Goal: Task Accomplishment & Management: Manage account settings

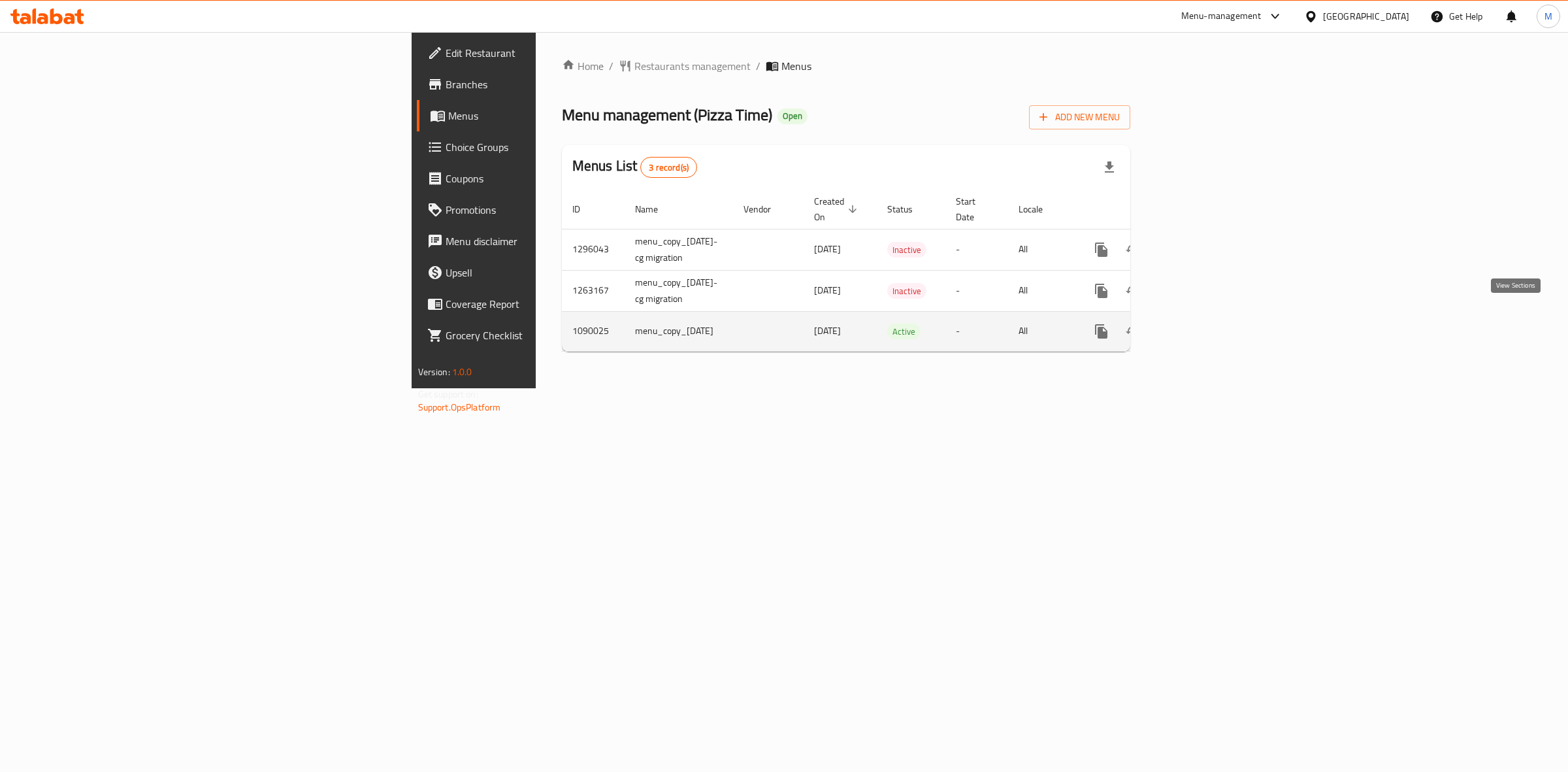
click at [1204, 323] on icon "enhanced table" at bounding box center [1195, 331] width 16 height 16
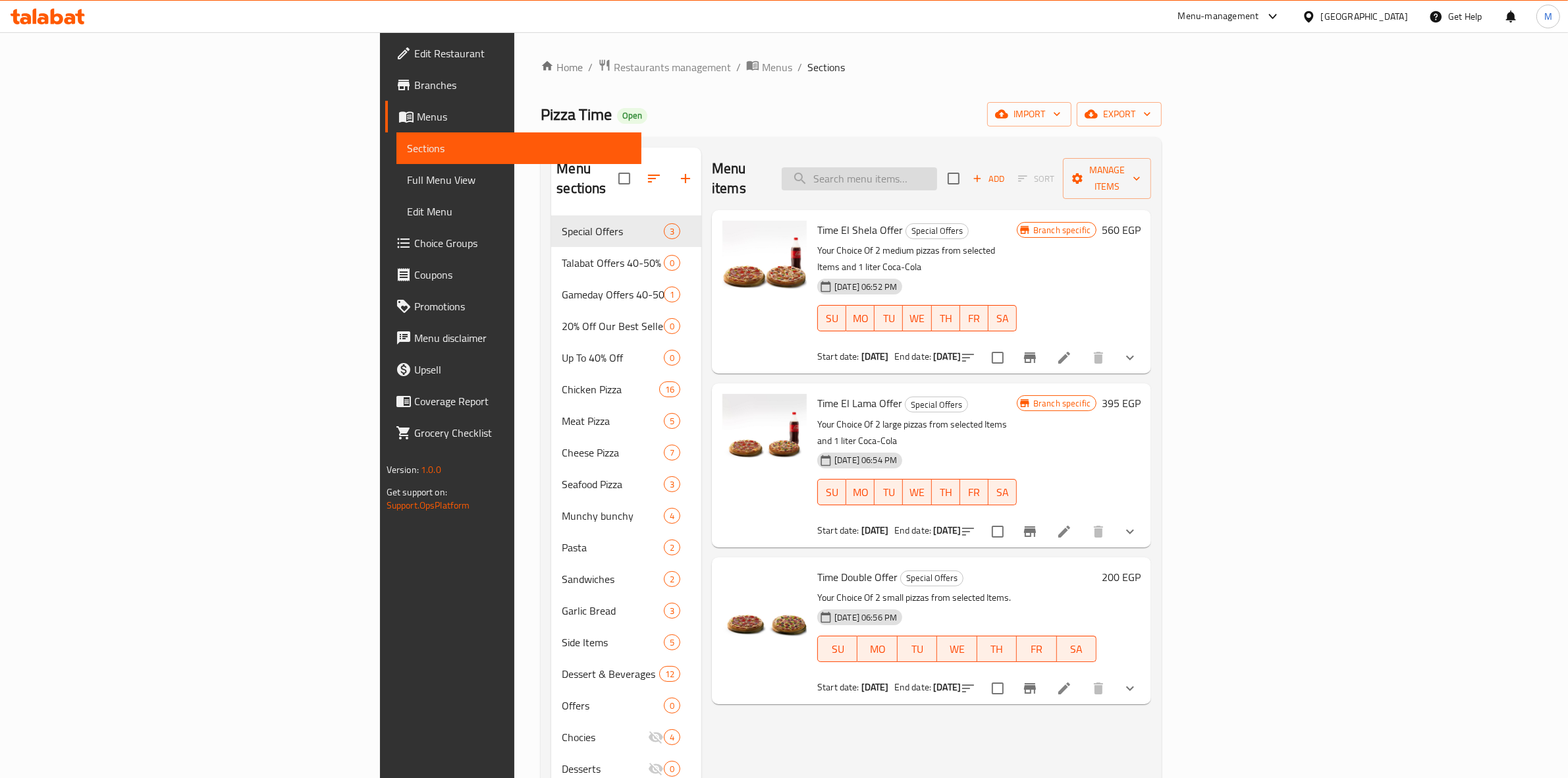
click at [937, 167] on input "search" at bounding box center [859, 178] width 155 height 23
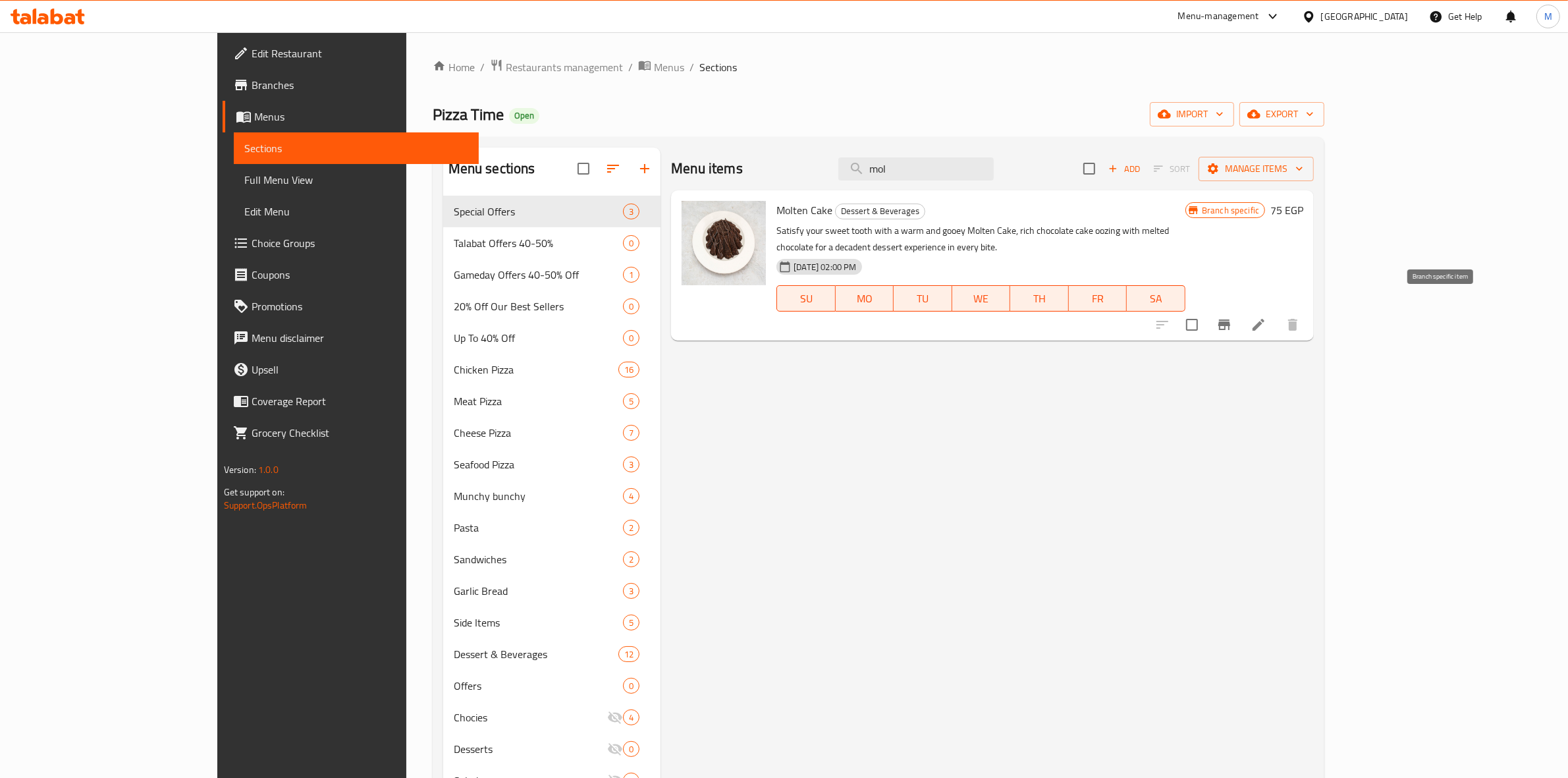
type input "mol"
click at [1232, 316] on icon "Branch-specific-item" at bounding box center [1224, 324] width 16 height 16
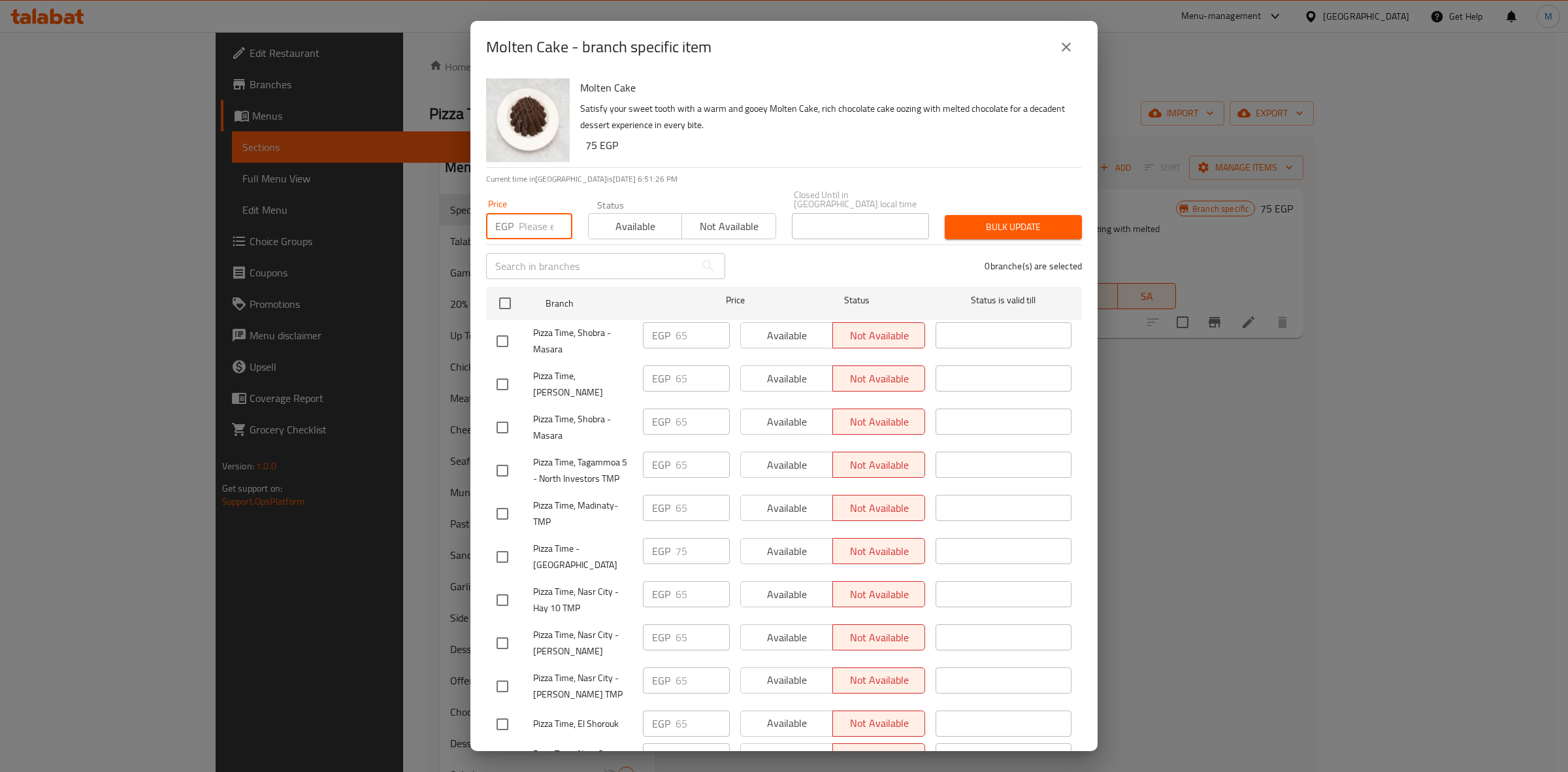
click at [539, 216] on input "number" at bounding box center [545, 226] width 54 height 26
type input "75"
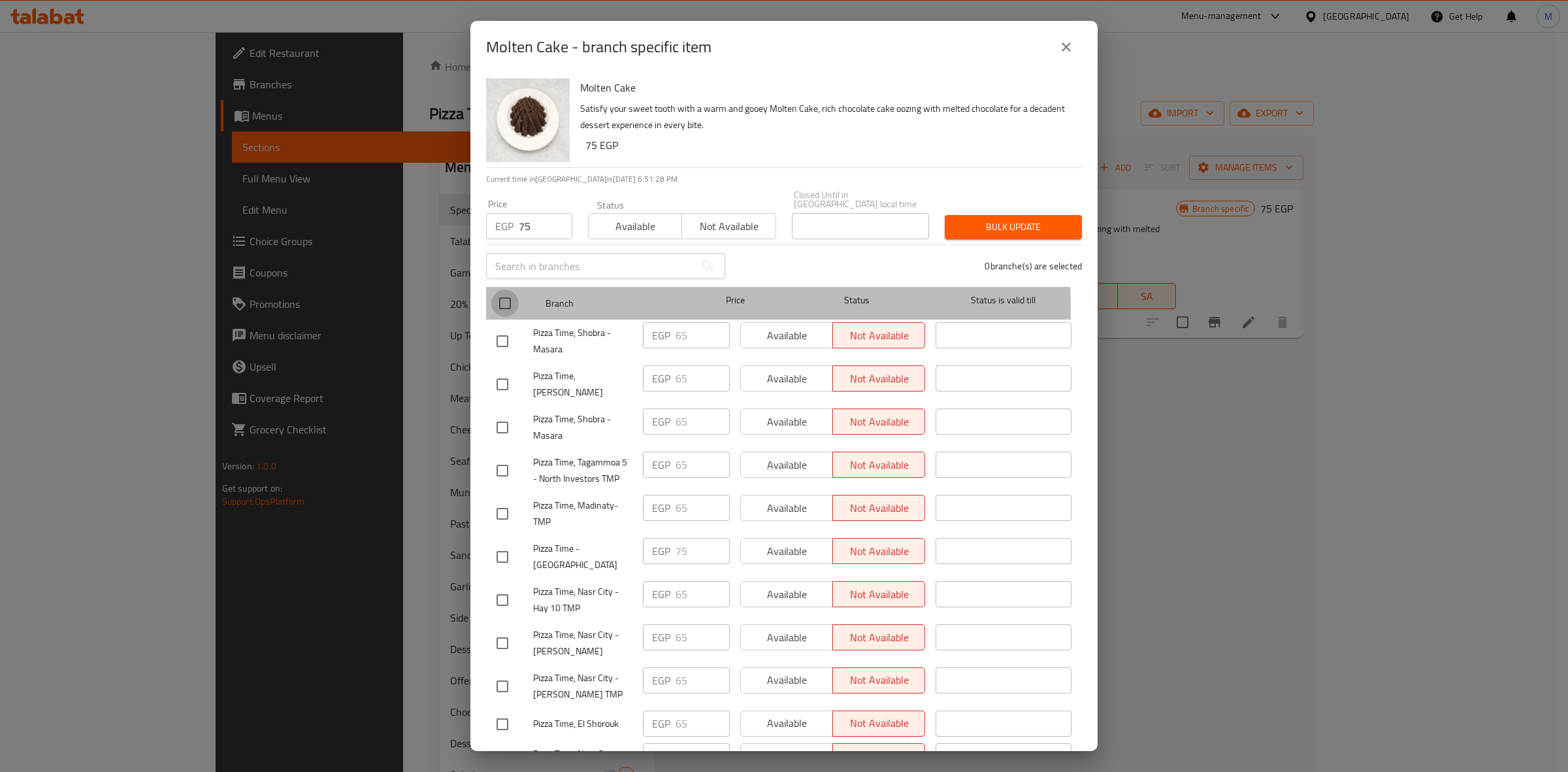
click at [503, 302] on input "checkbox" at bounding box center [505, 303] width 28 height 28
checkbox input "true"
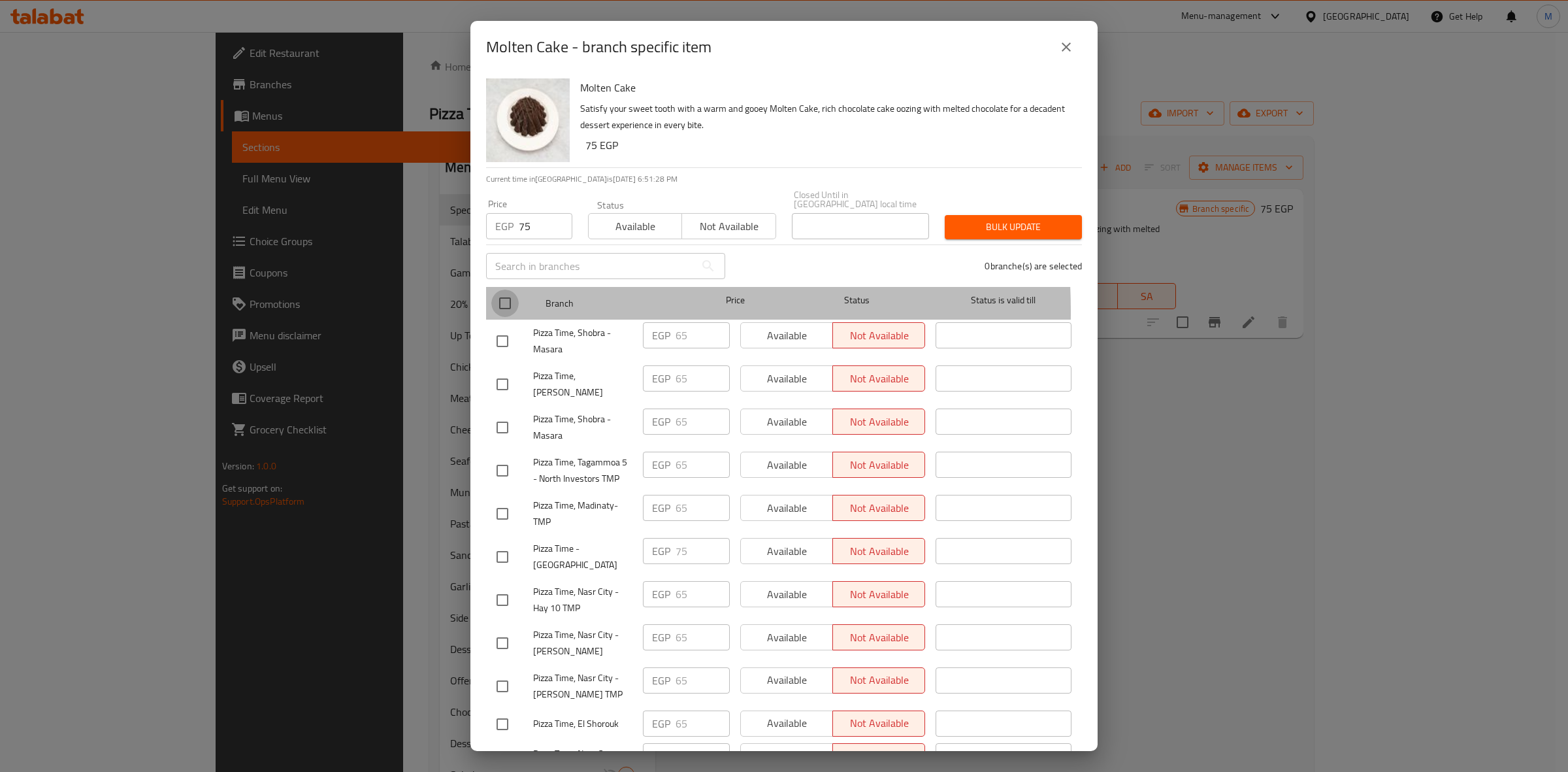
checkbox input "true"
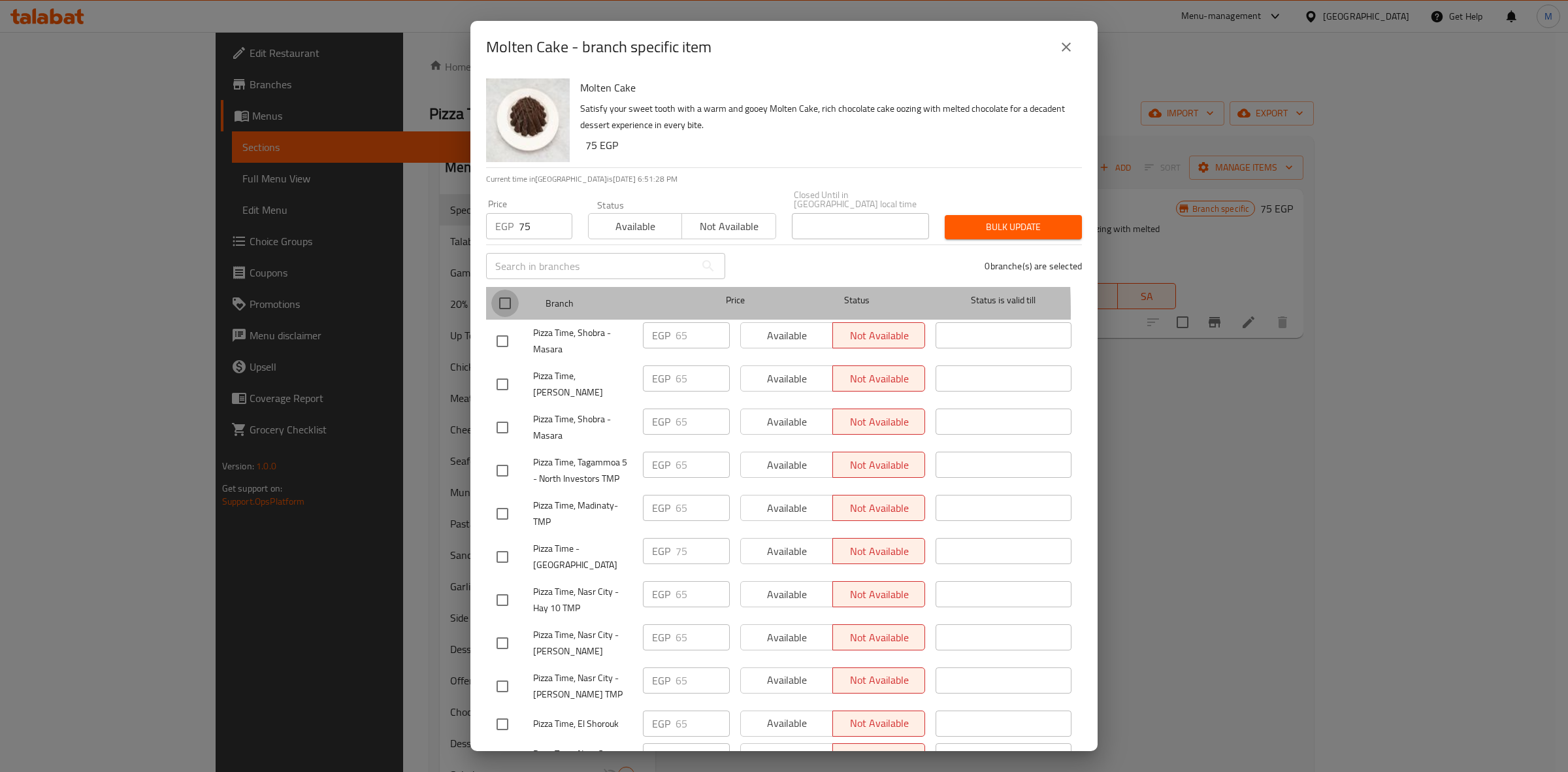
checkbox input "true"
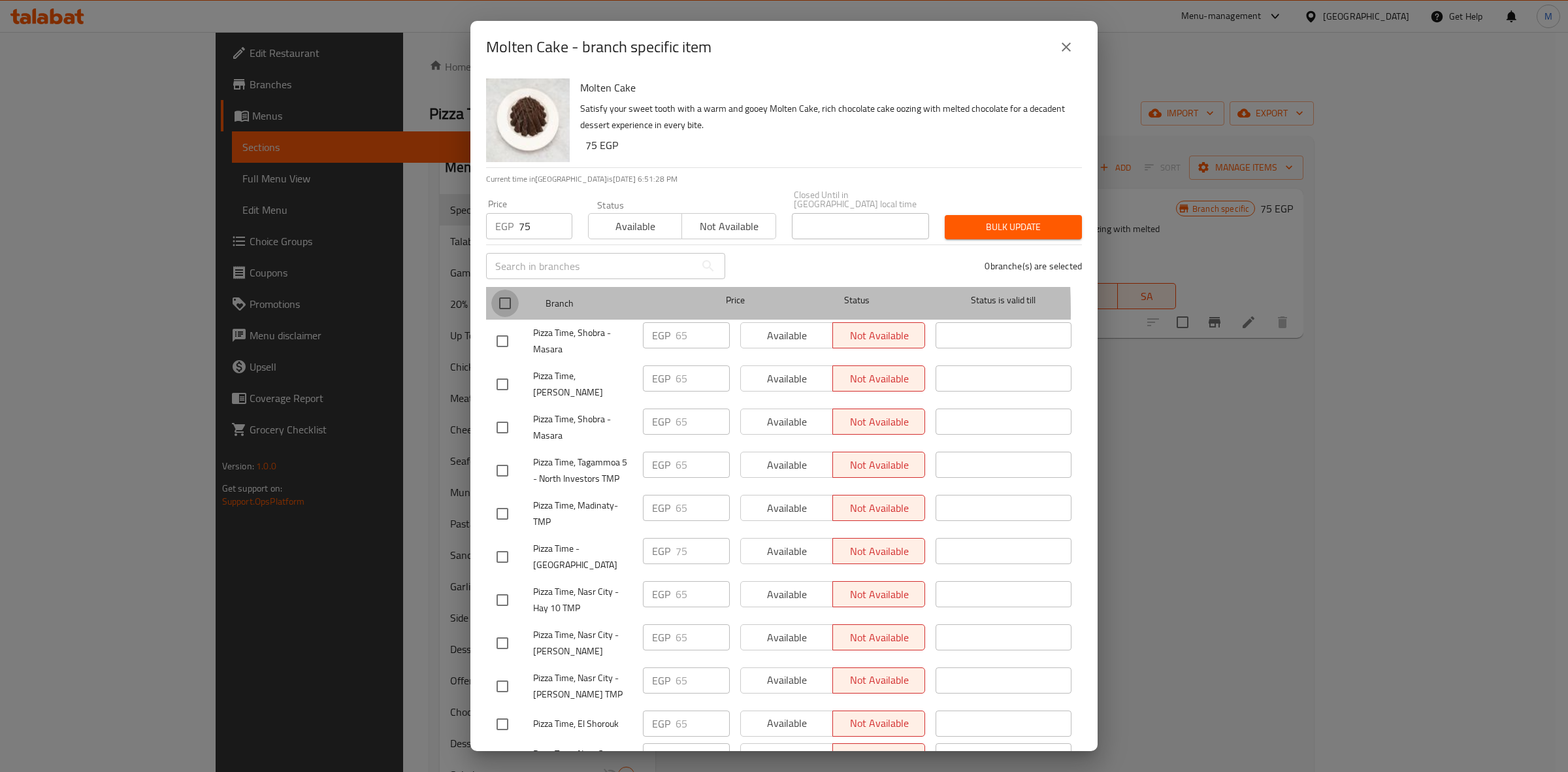
checkbox input "true"
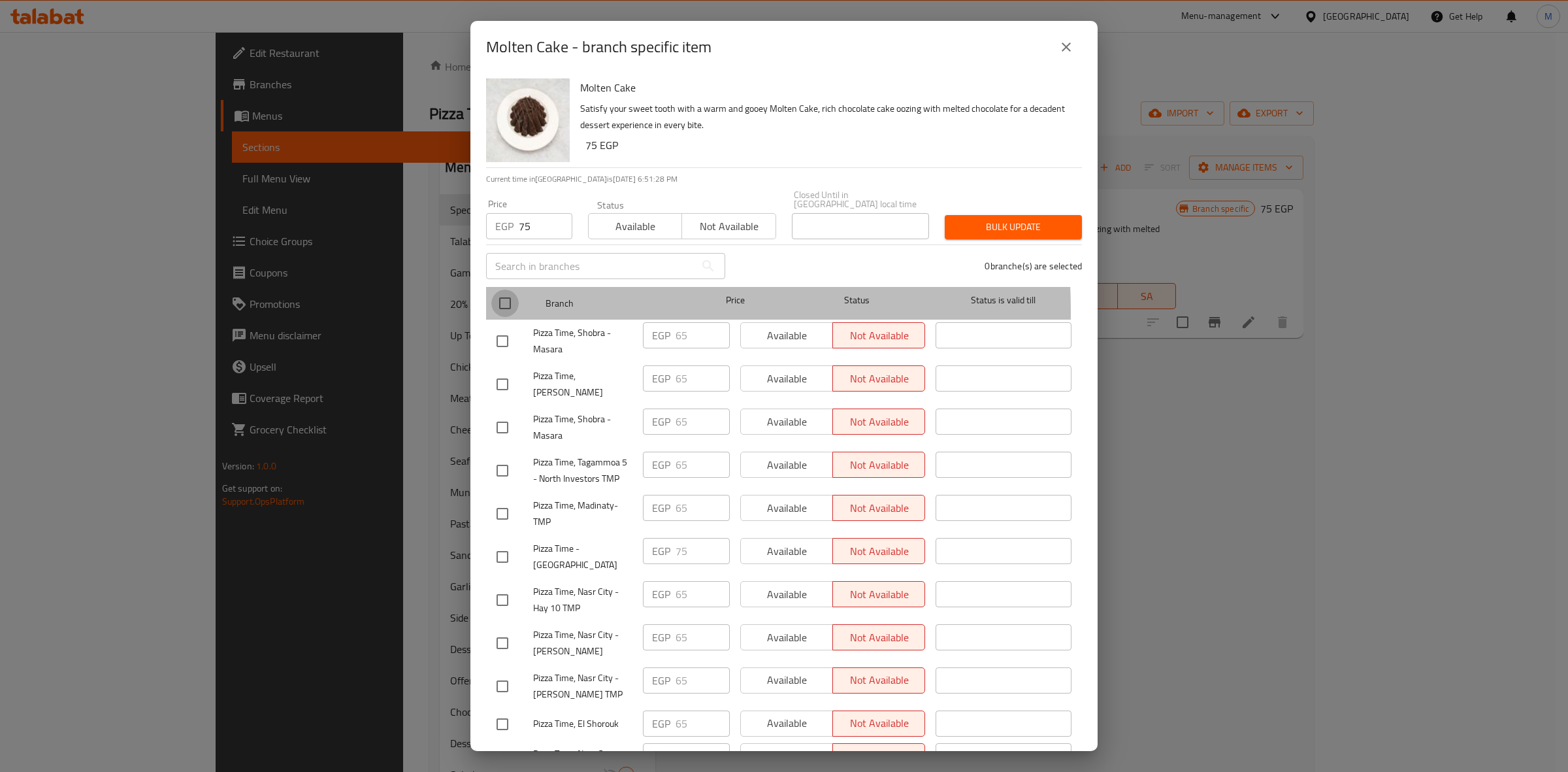
checkbox input "true"
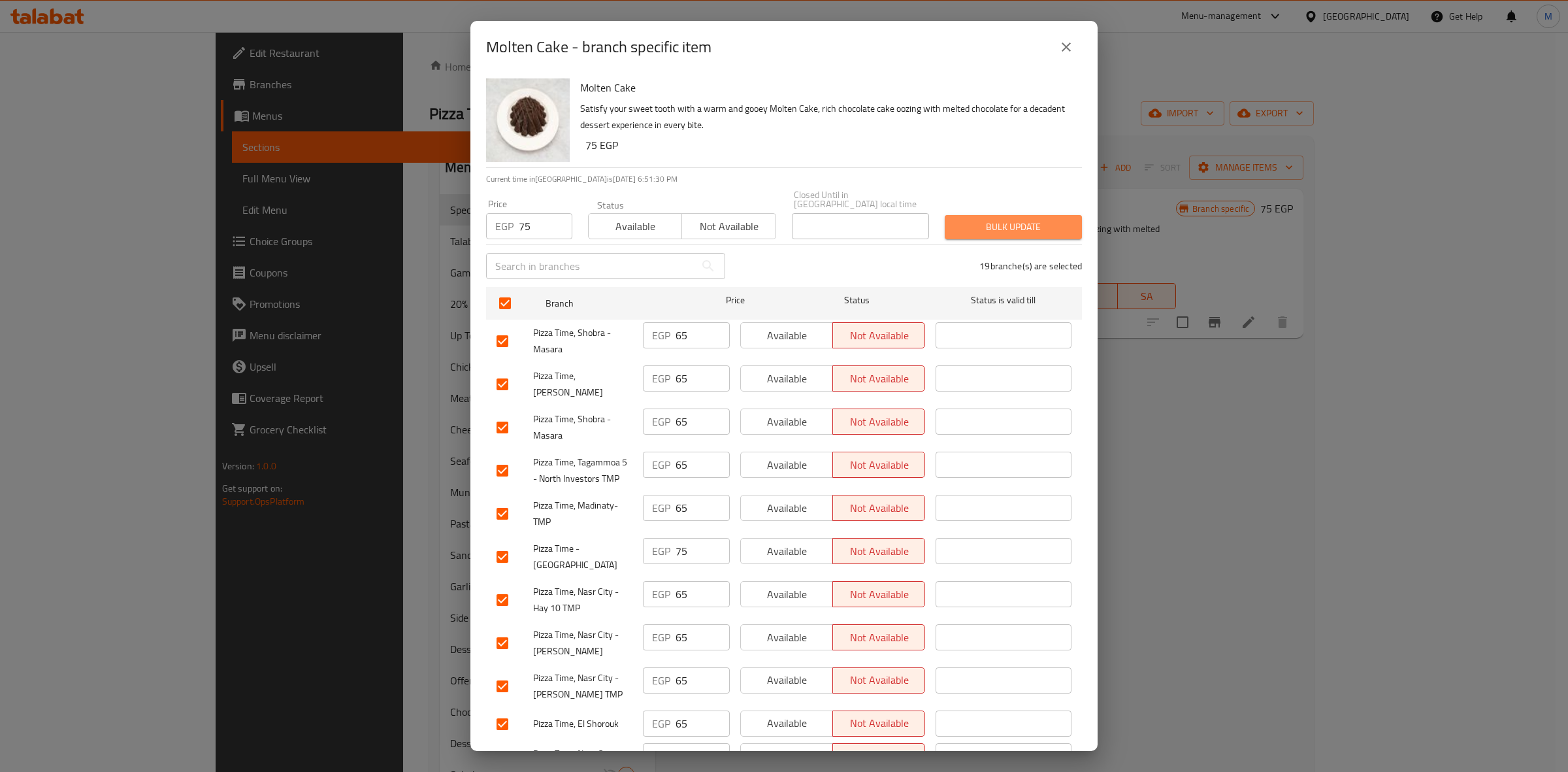
click at [1009, 219] on span "Bulk update" at bounding box center [1013, 226] width 116 height 16
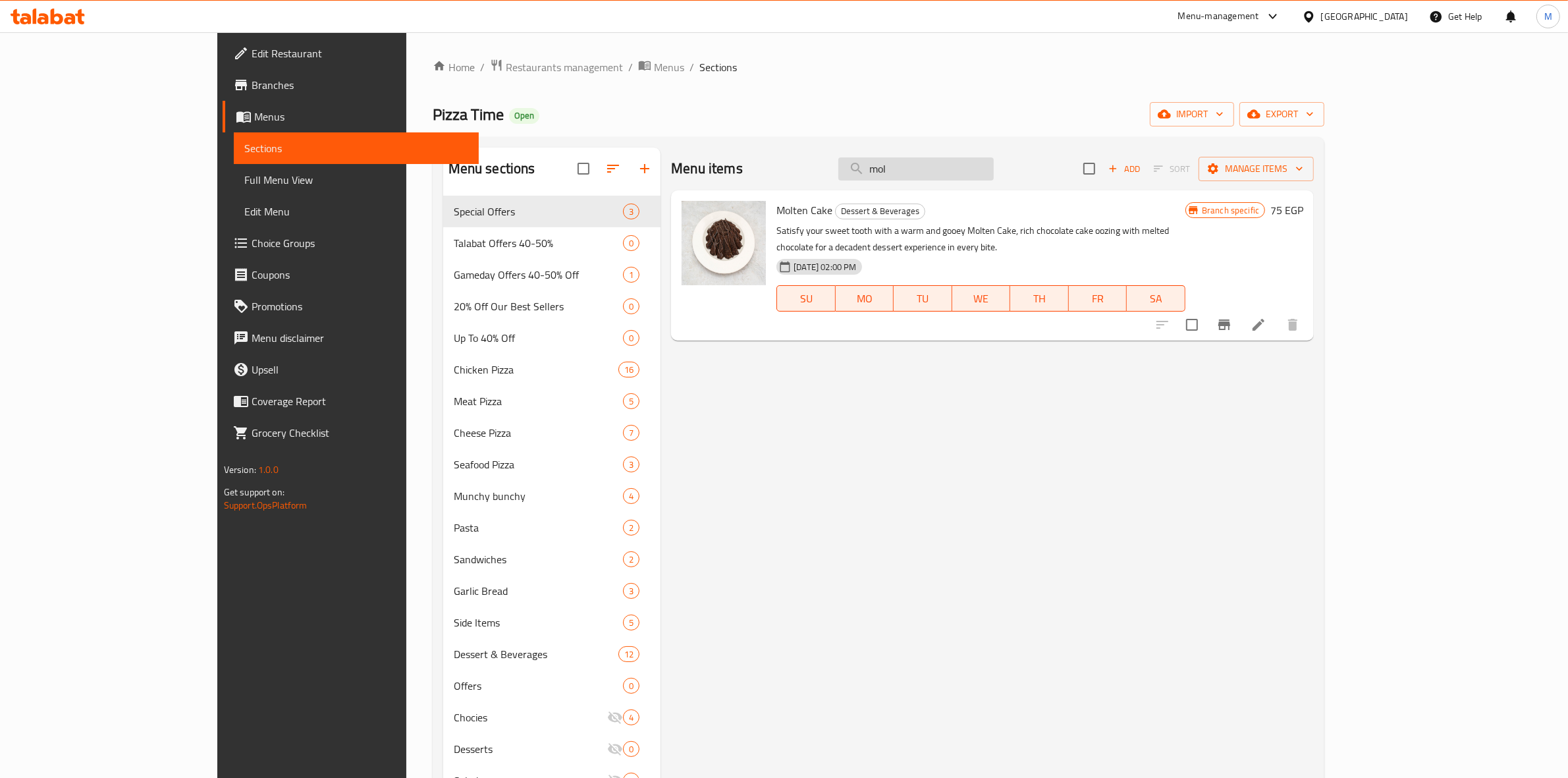
click at [953, 172] on input "mol" at bounding box center [916, 169] width 155 height 23
paste input "التشيز كيك"
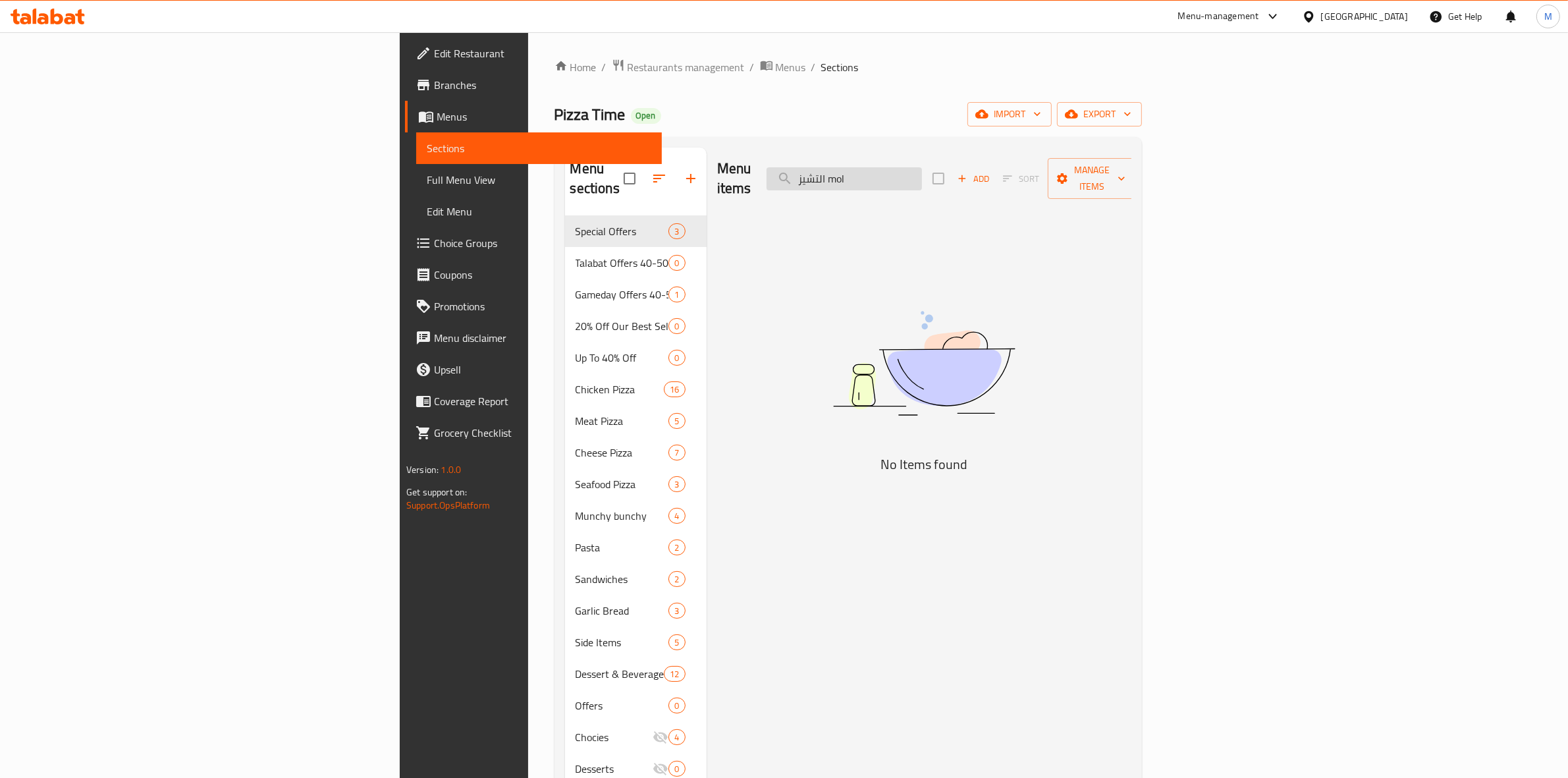
paste input "كيك"
type input "ا"
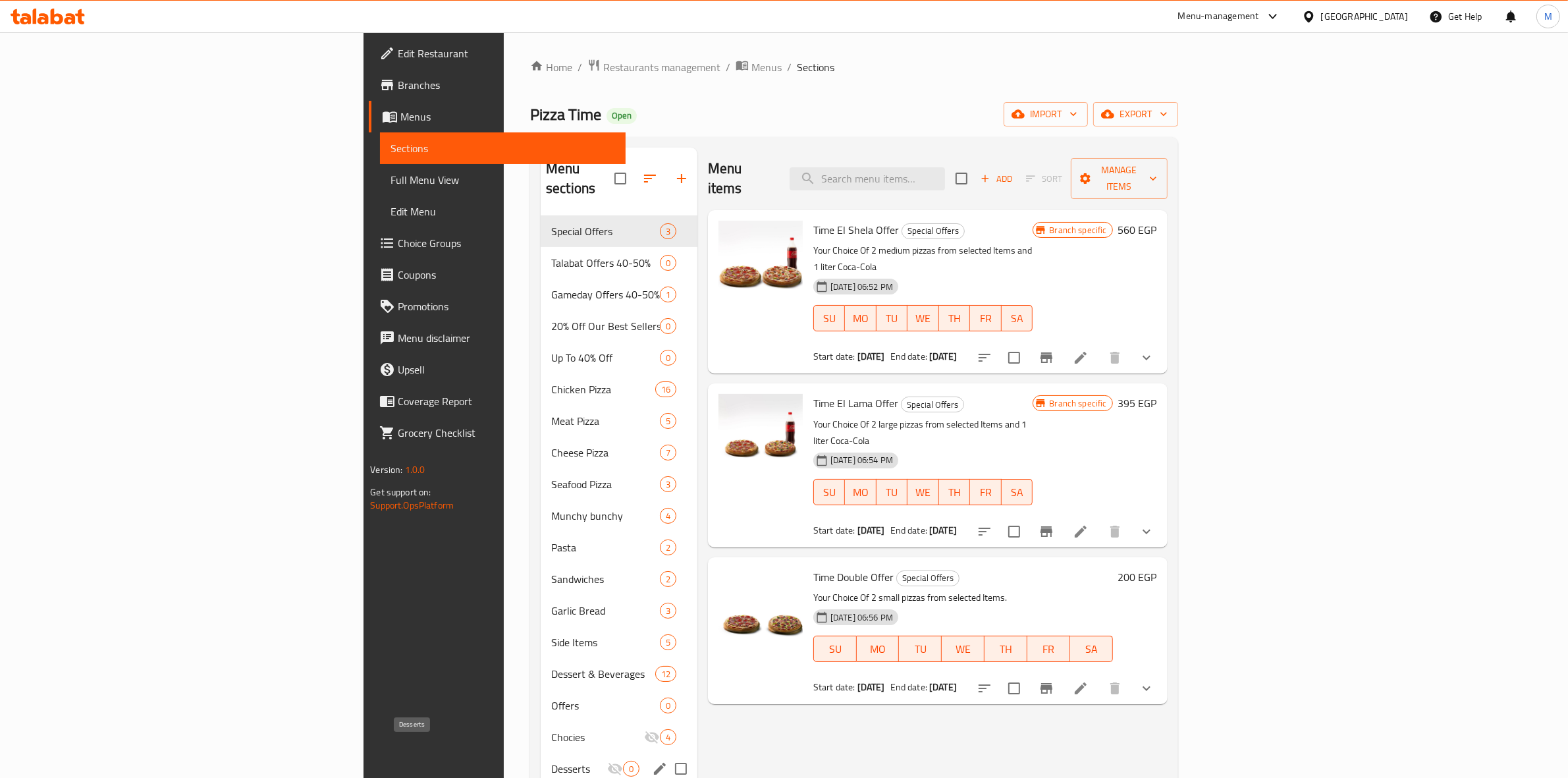
click at [552, 760] on span "Desserts" at bounding box center [580, 768] width 56 height 16
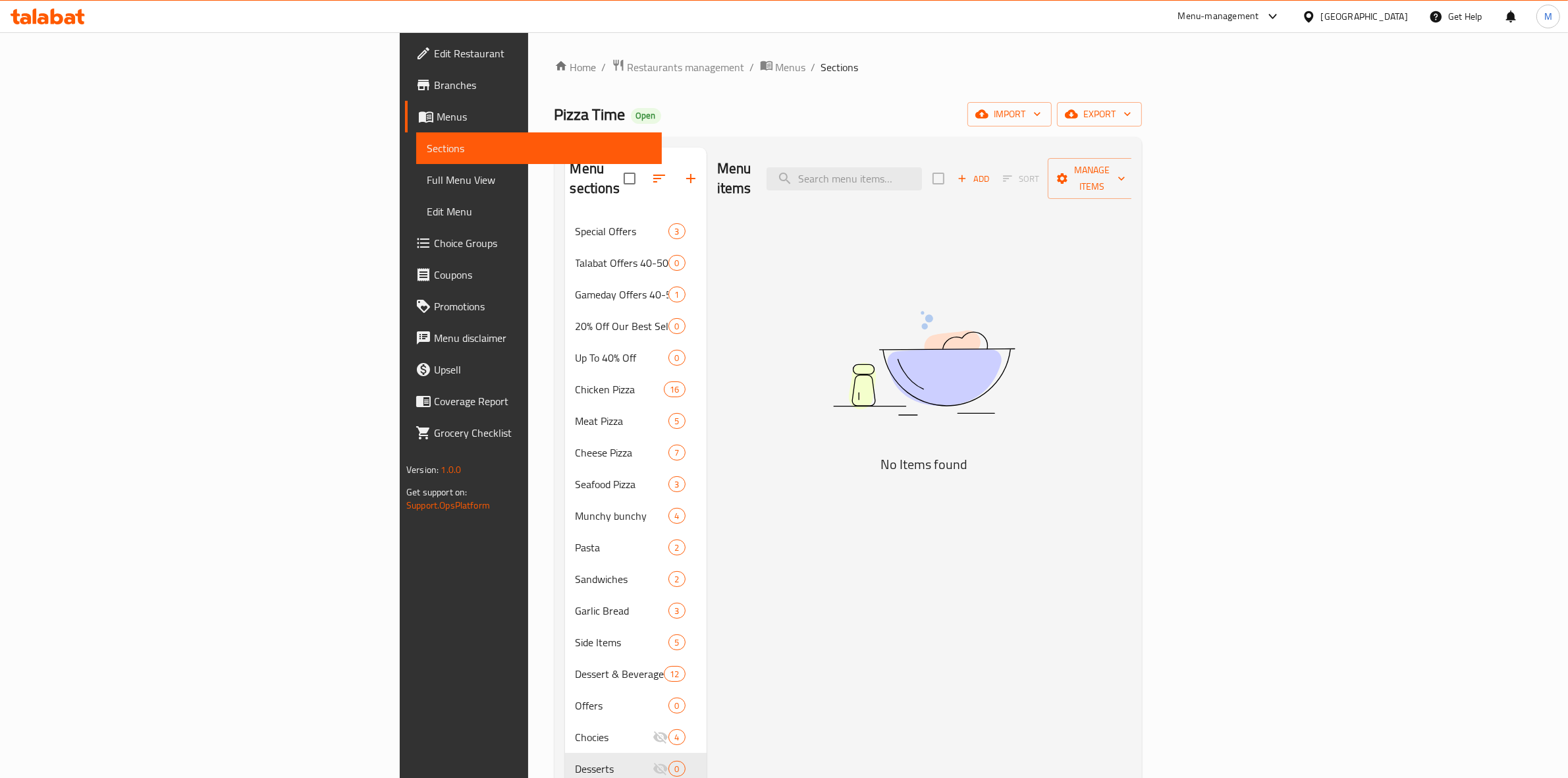
scroll to position [185, 0]
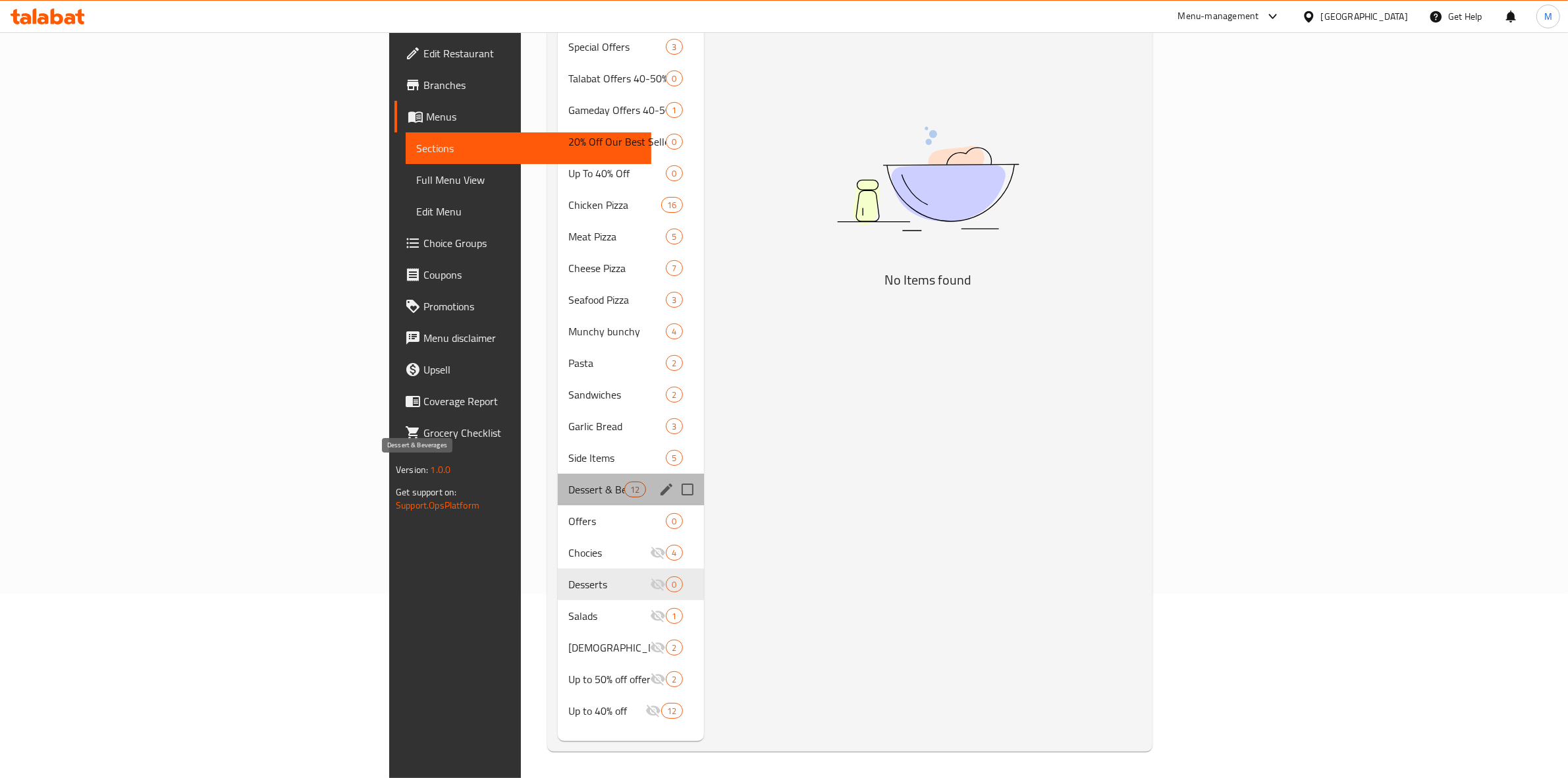
click at [568, 481] on span "Dessert & Beverages" at bounding box center [596, 489] width 56 height 16
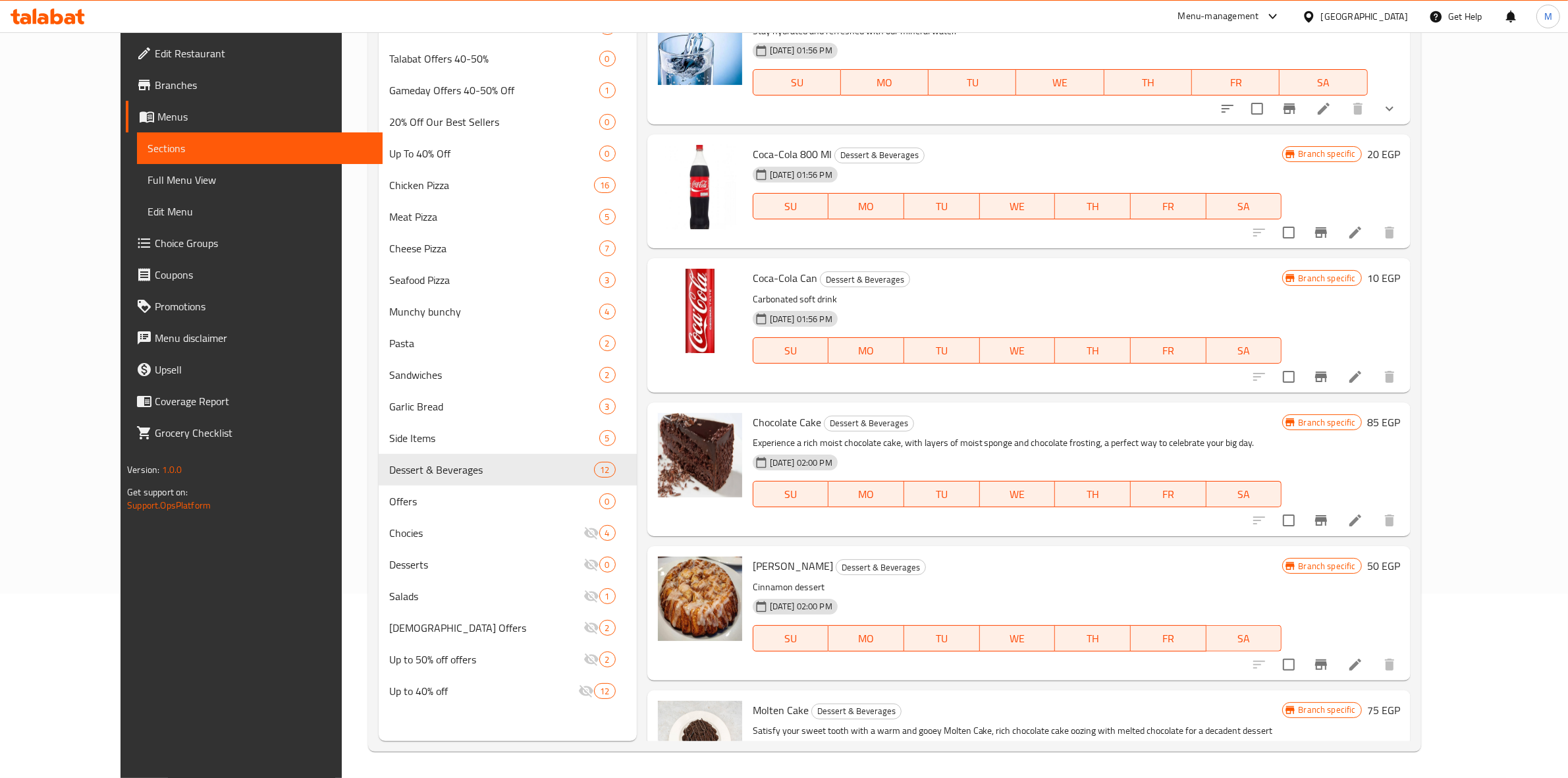
scroll to position [163, 0]
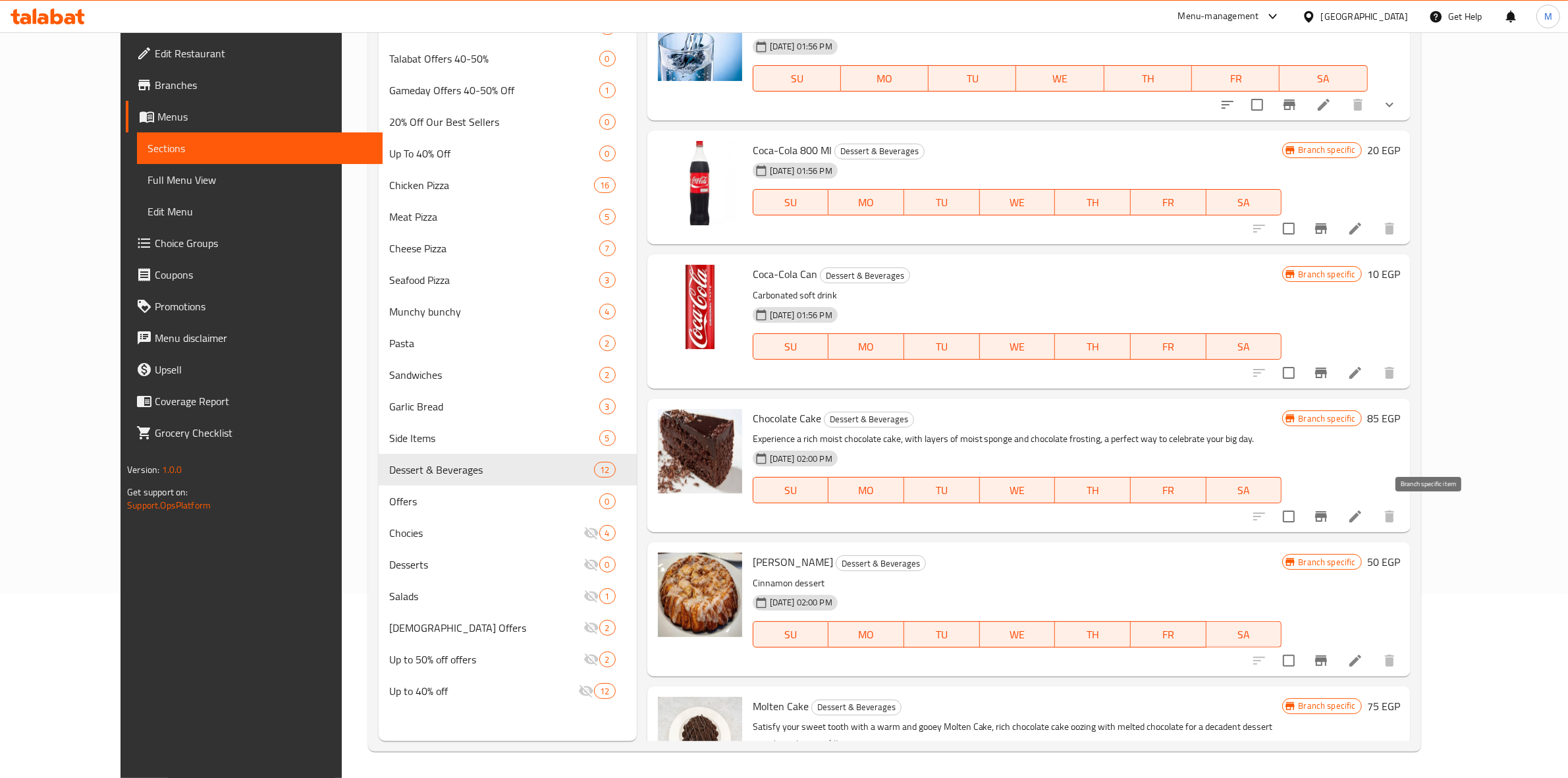
click at [1329, 521] on icon "Branch-specific-item" at bounding box center [1321, 516] width 16 height 16
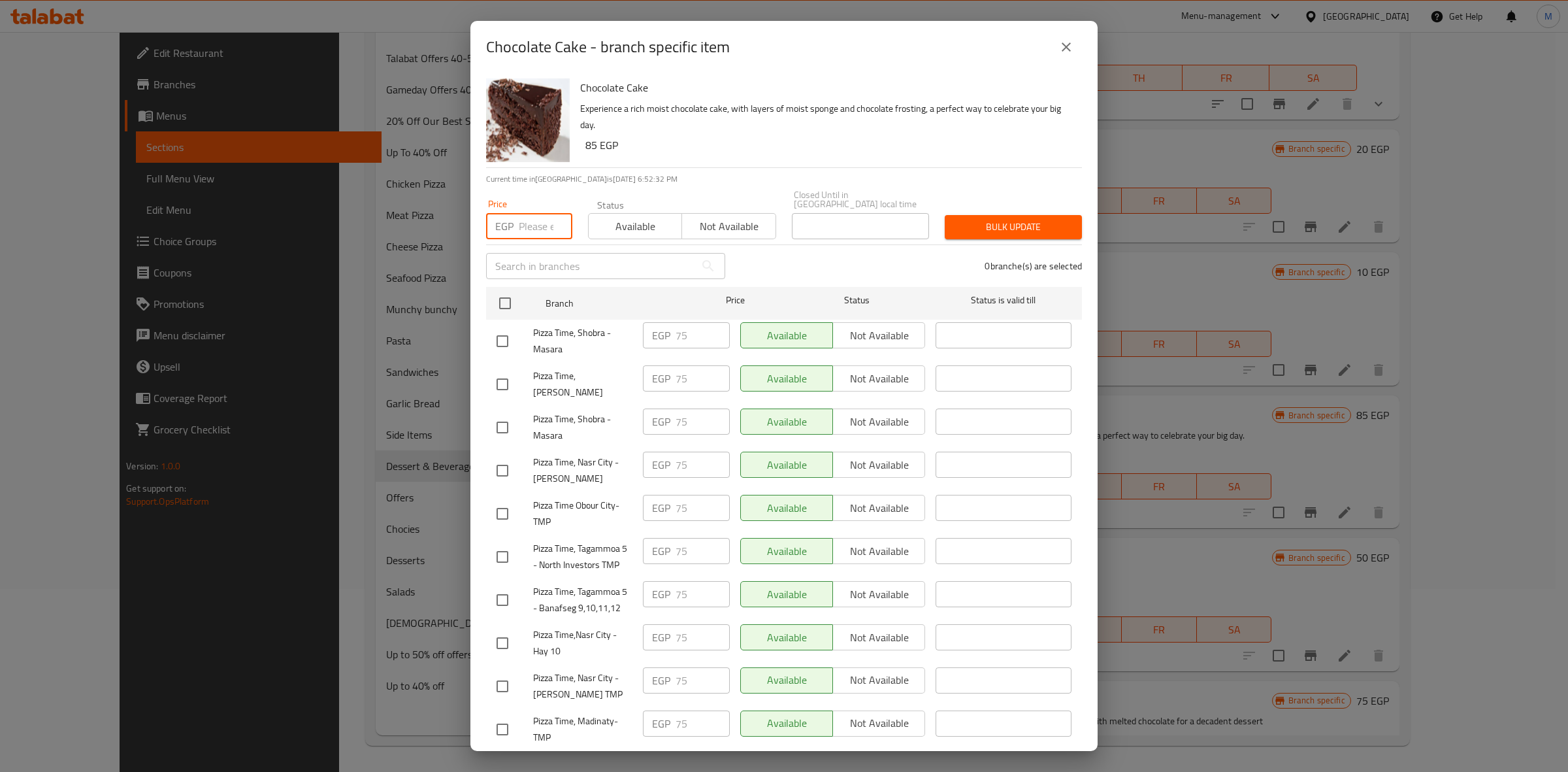
click at [531, 223] on input "number" at bounding box center [545, 226] width 54 height 26
type input "85"
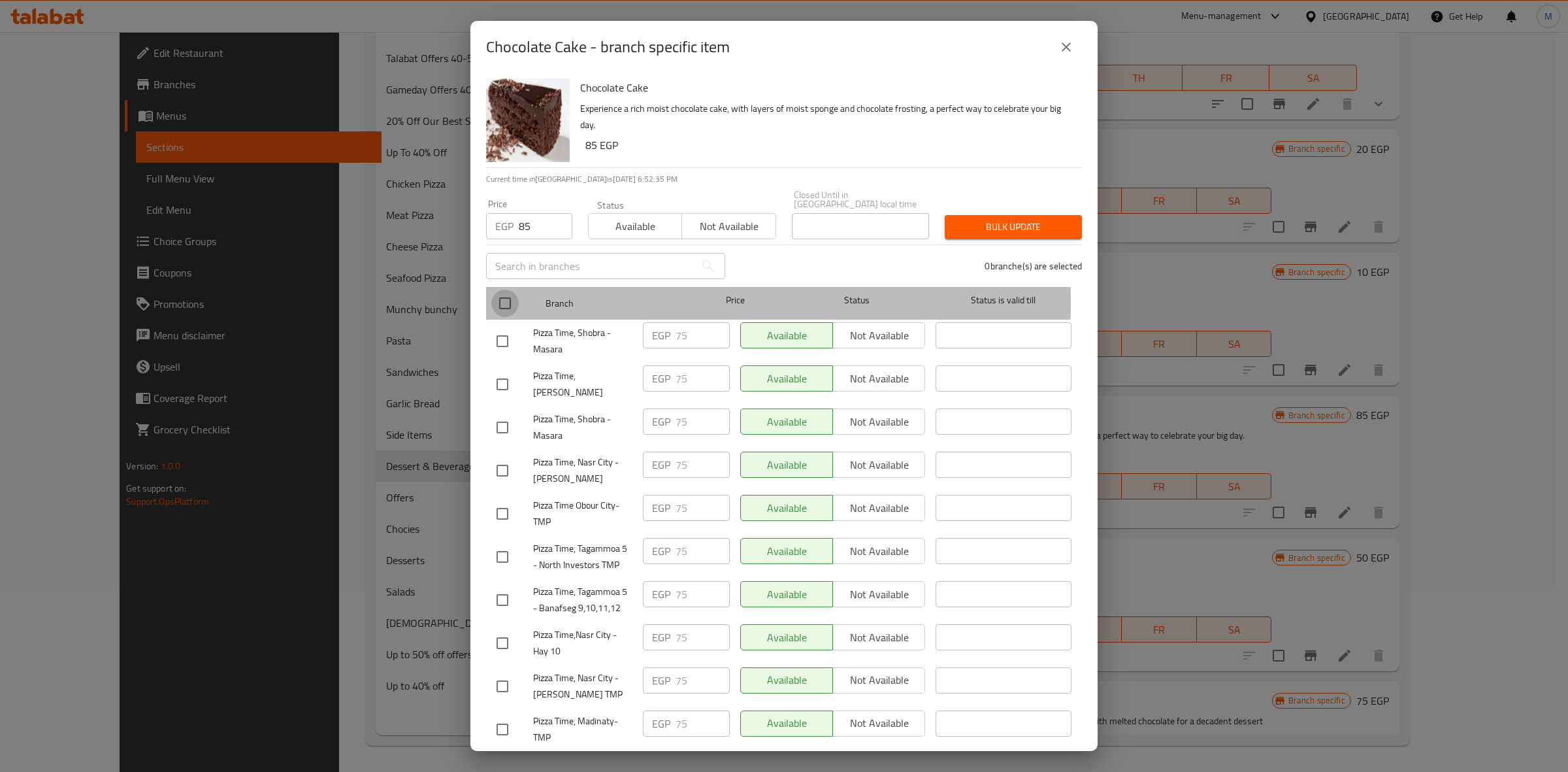
click at [500, 291] on input "checkbox" at bounding box center [505, 303] width 28 height 28
checkbox input "true"
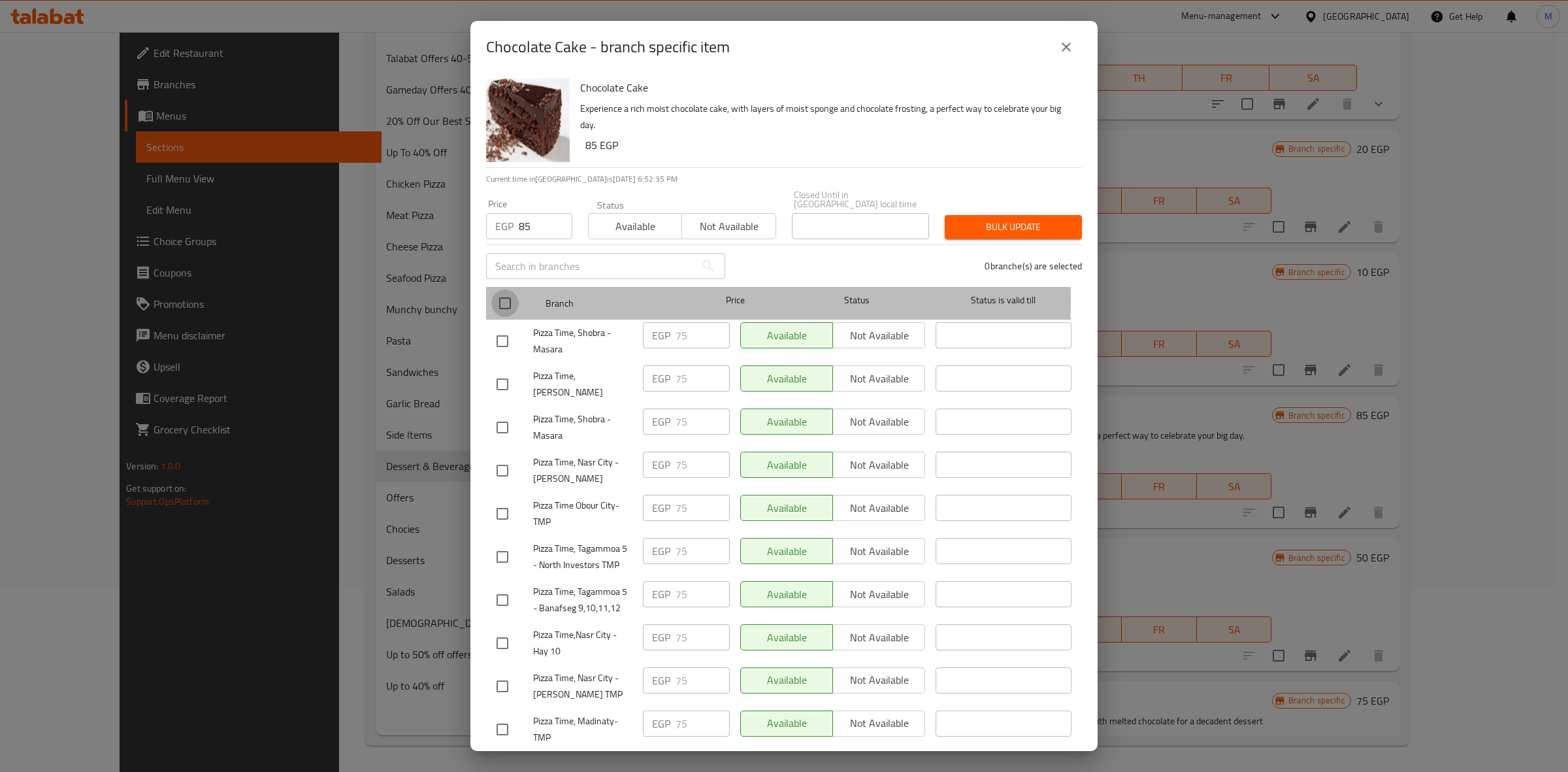
checkbox input "true"
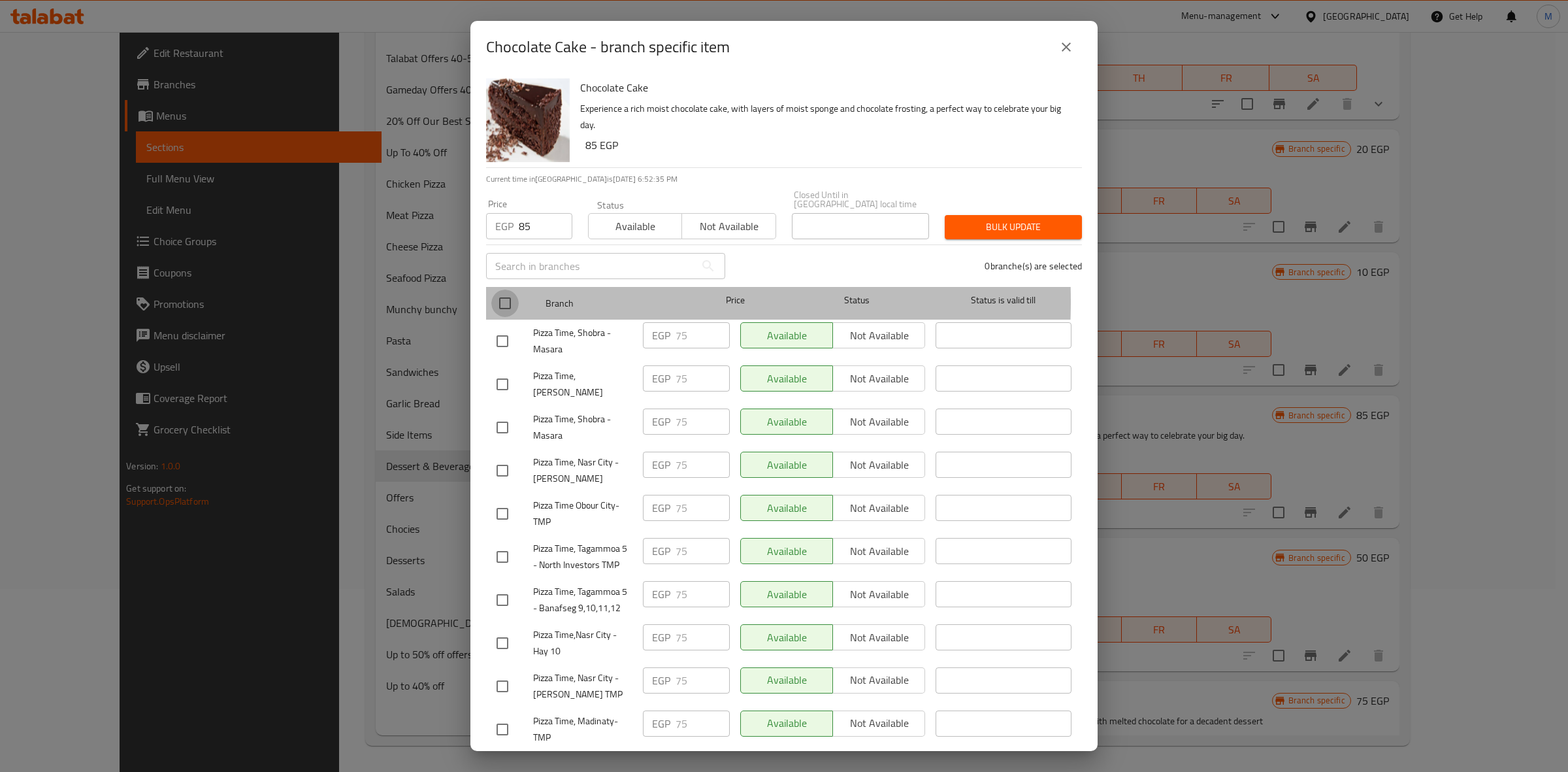
checkbox input "true"
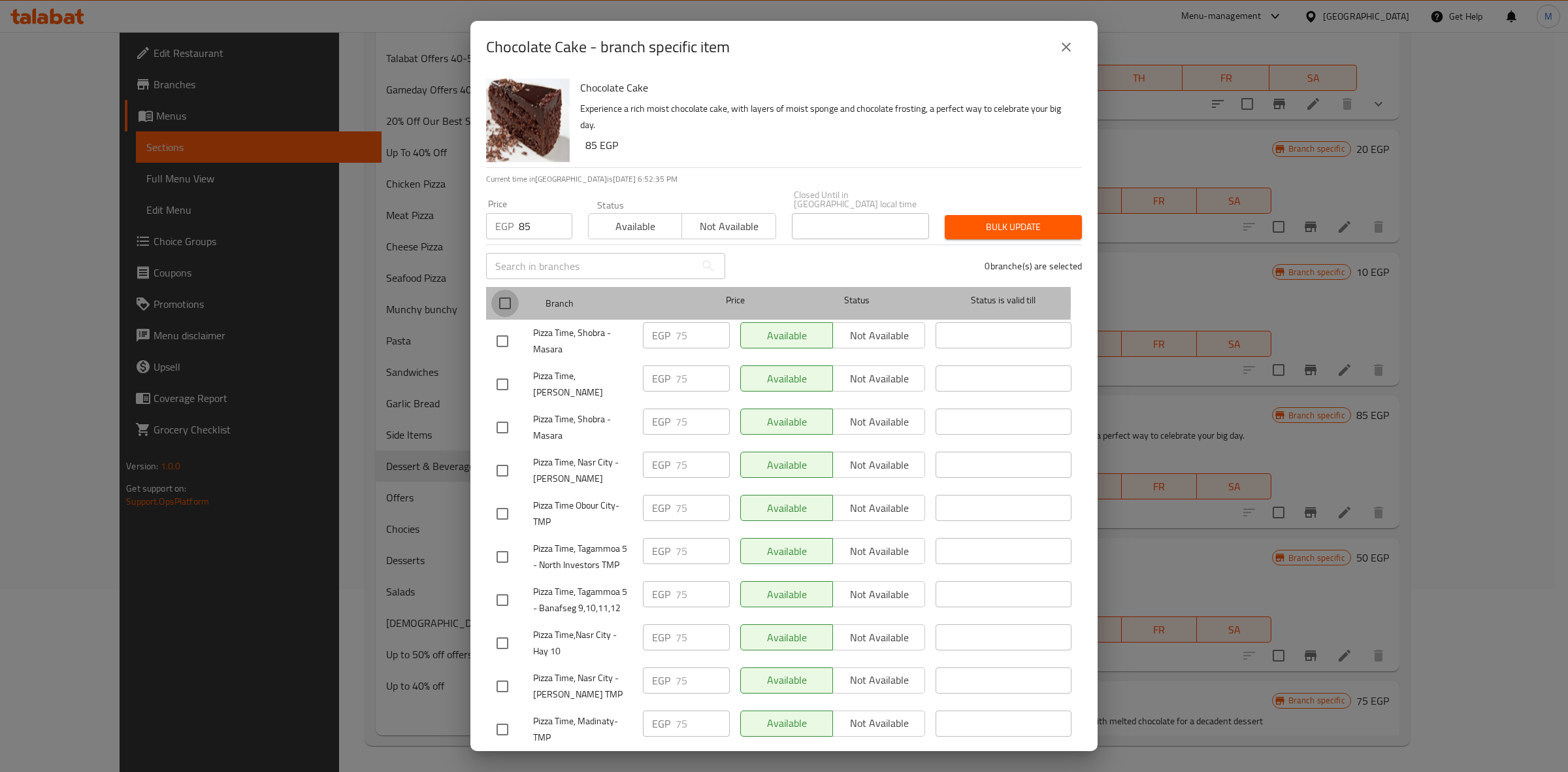
checkbox input "true"
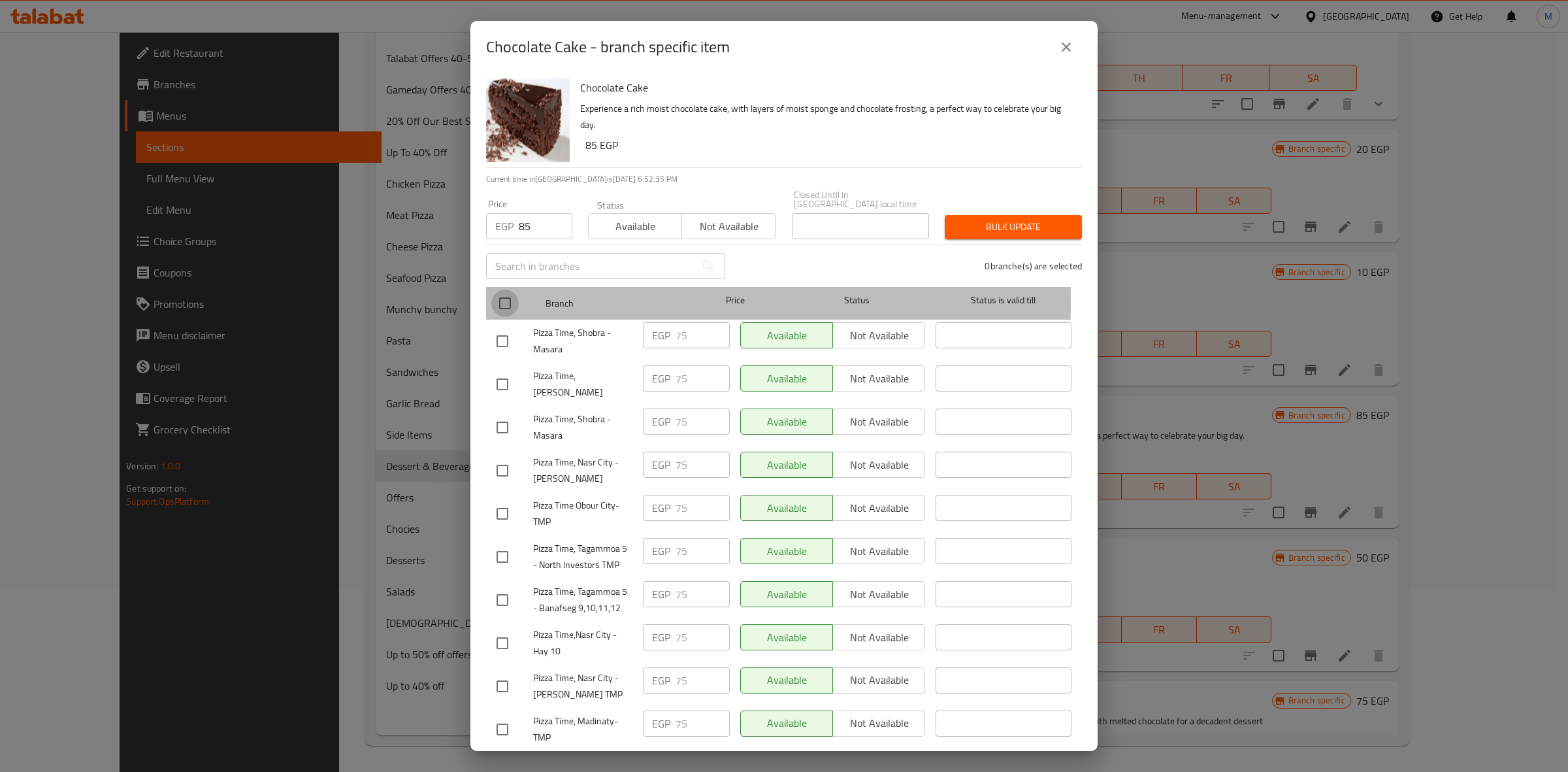
checkbox input "true"
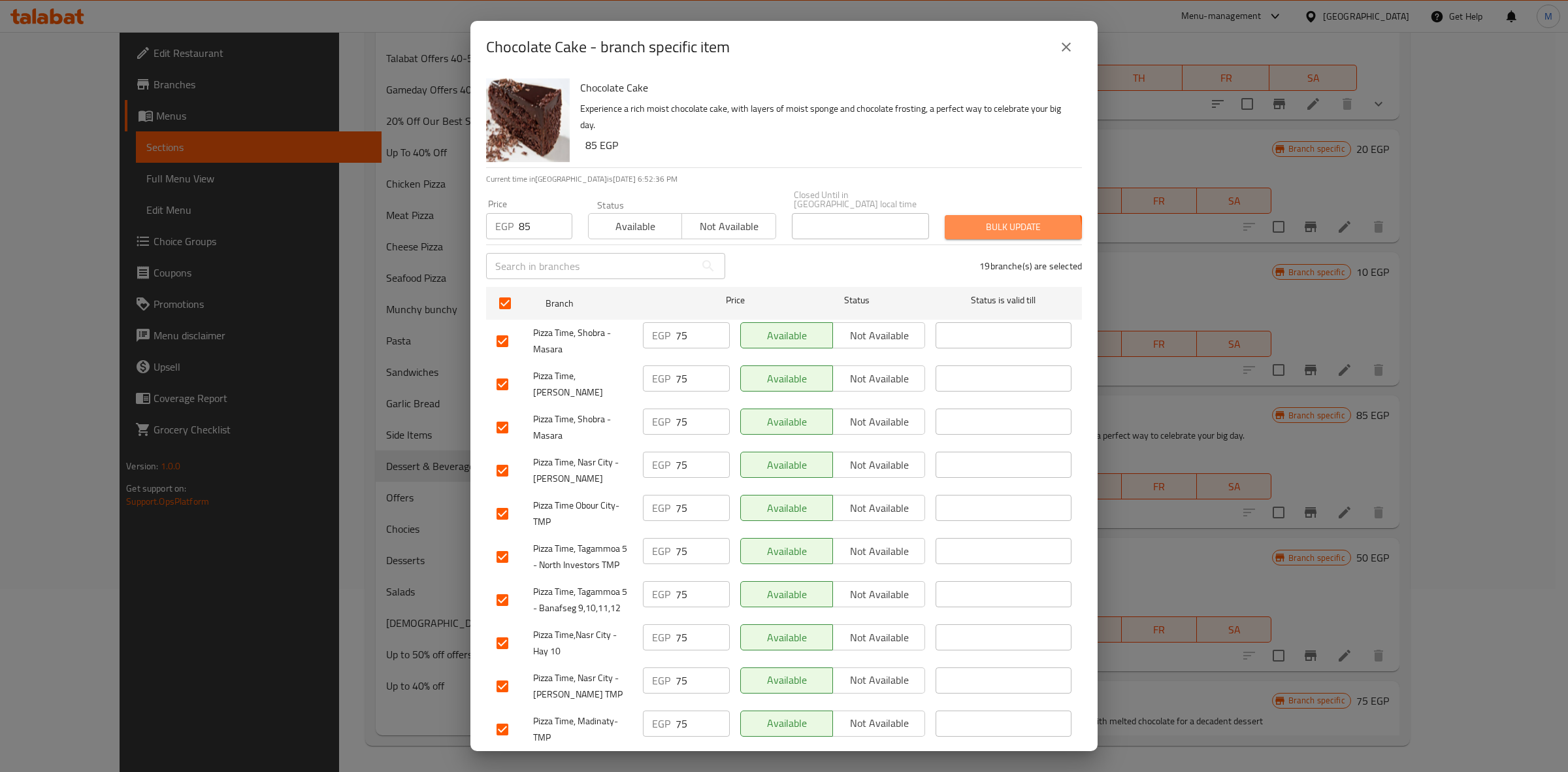
click at [994, 224] on span "Bulk update" at bounding box center [1013, 226] width 116 height 16
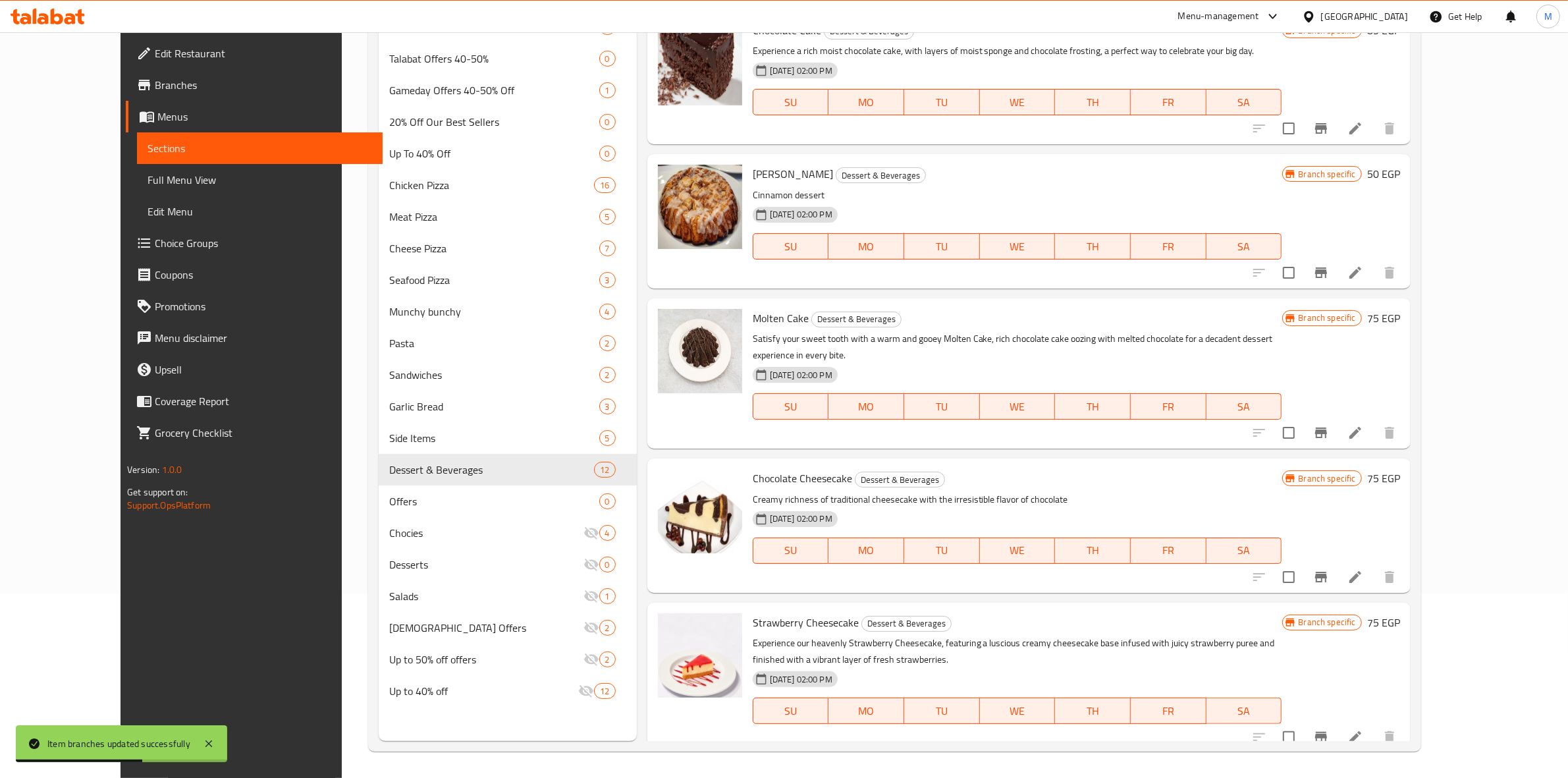
scroll to position [558, 0]
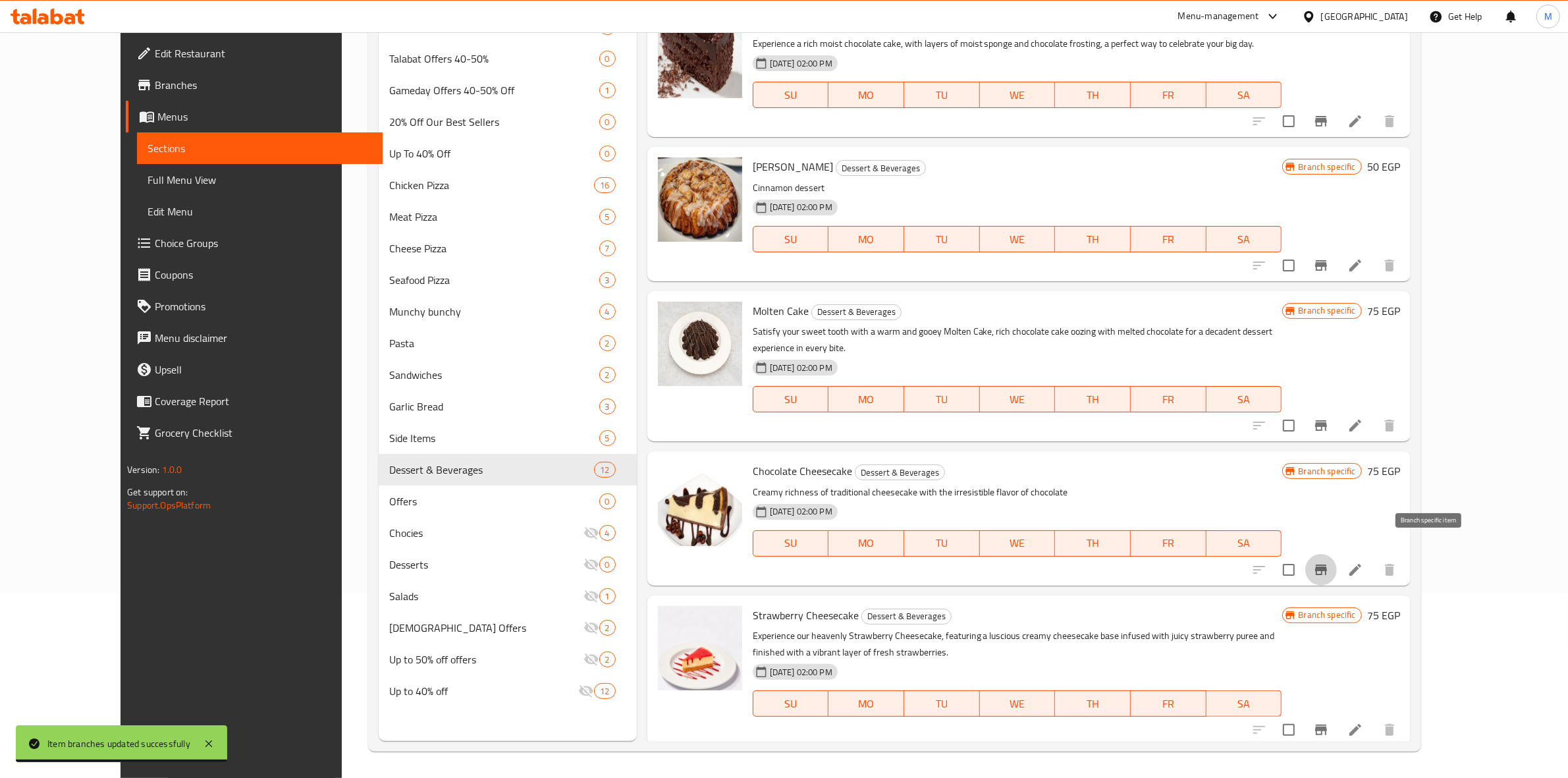
click at [1329, 562] on icon "Branch-specific-item" at bounding box center [1321, 569] width 16 height 16
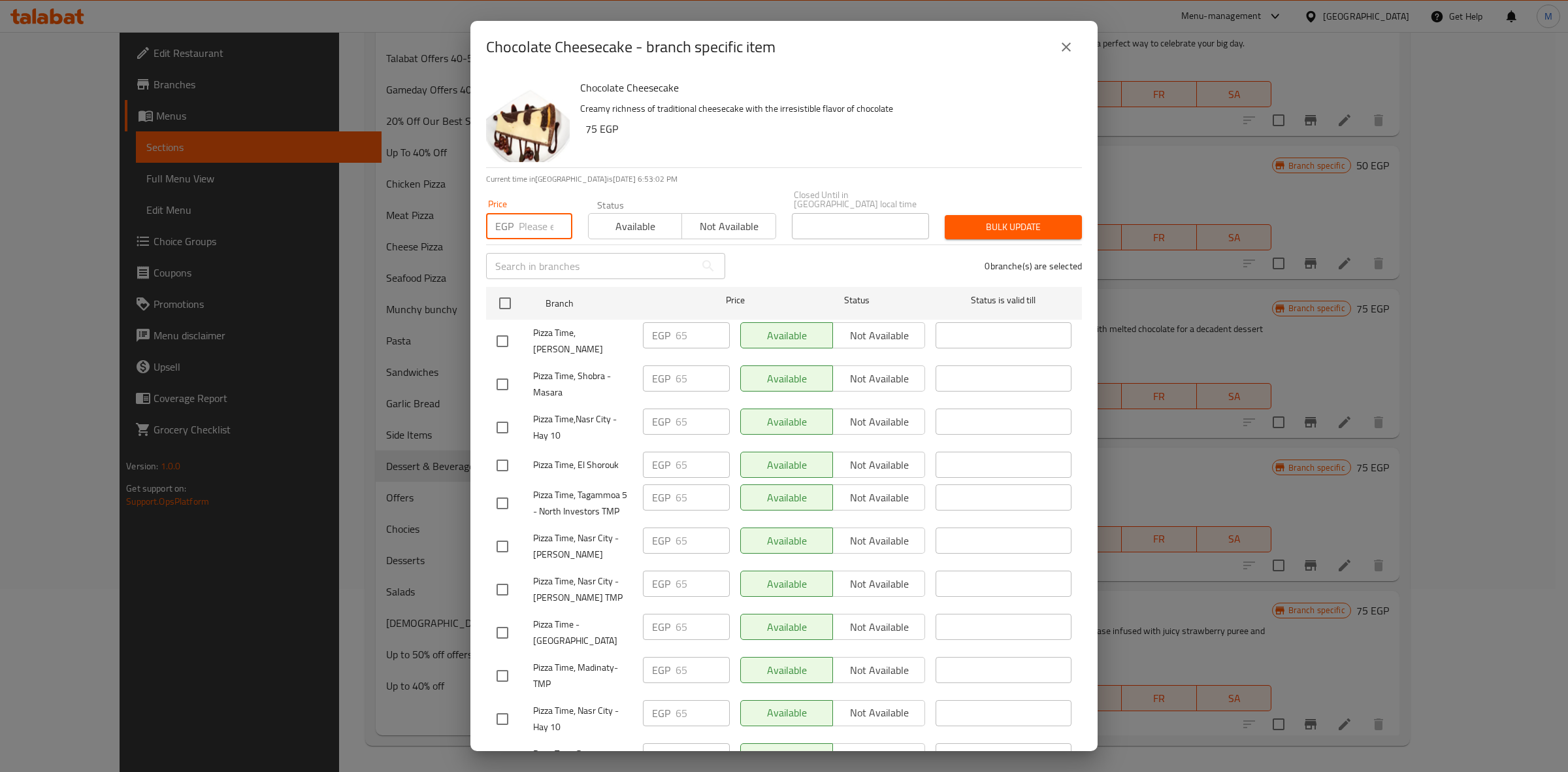
click at [539, 216] on input "number" at bounding box center [545, 226] width 54 height 26
type input "75"
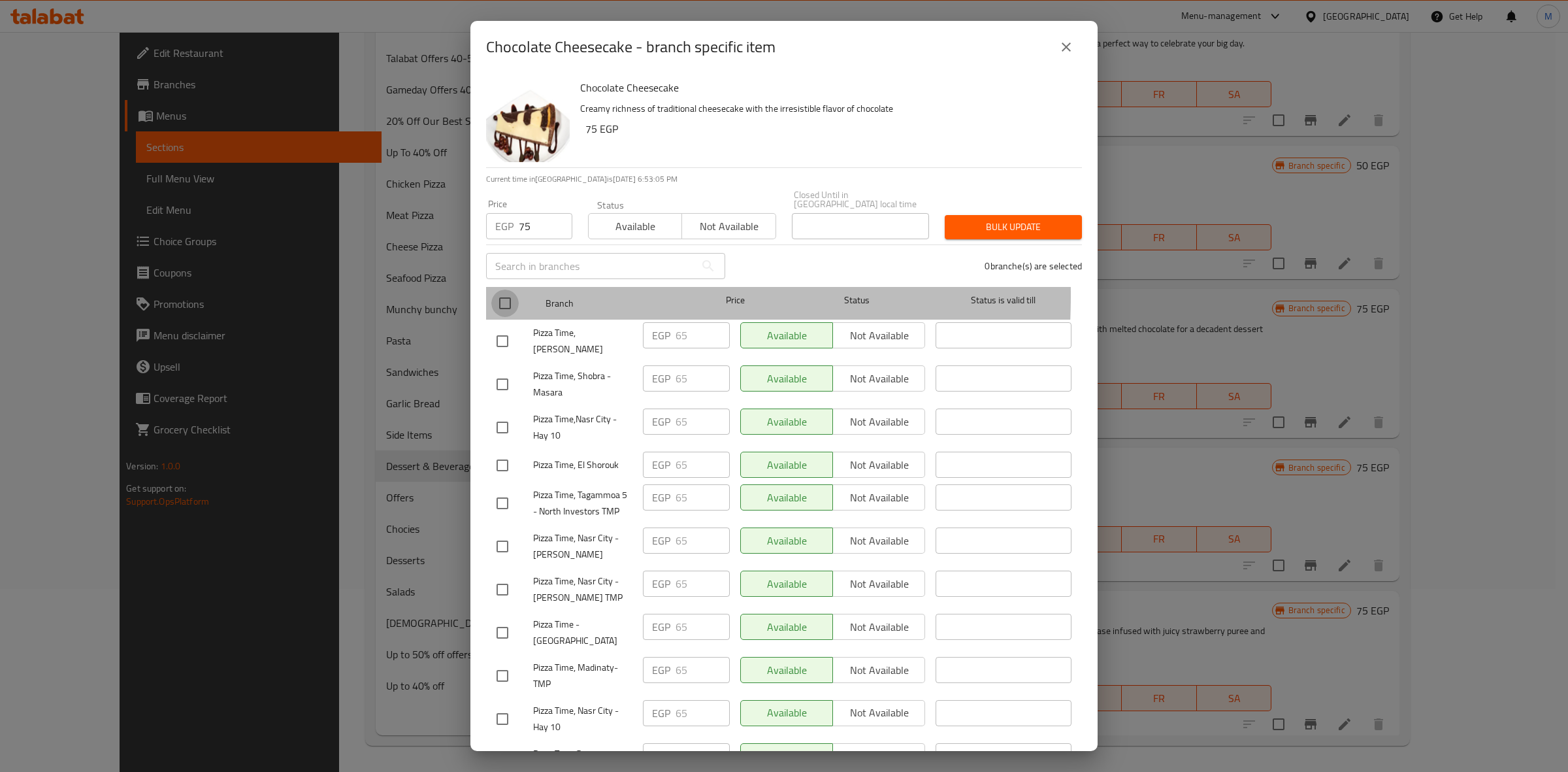
click at [509, 290] on input "checkbox" at bounding box center [505, 303] width 28 height 28
checkbox input "true"
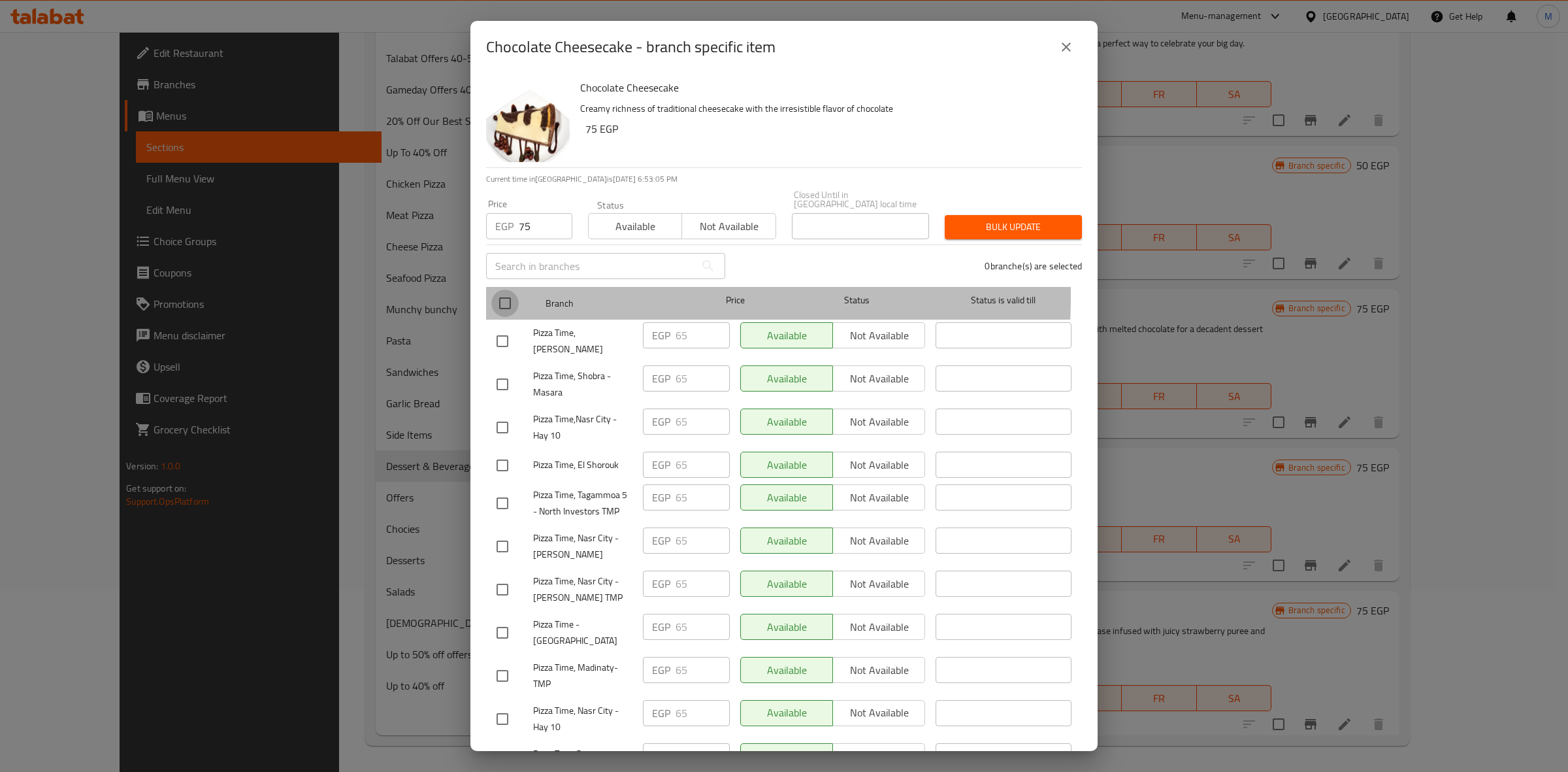
checkbox input "true"
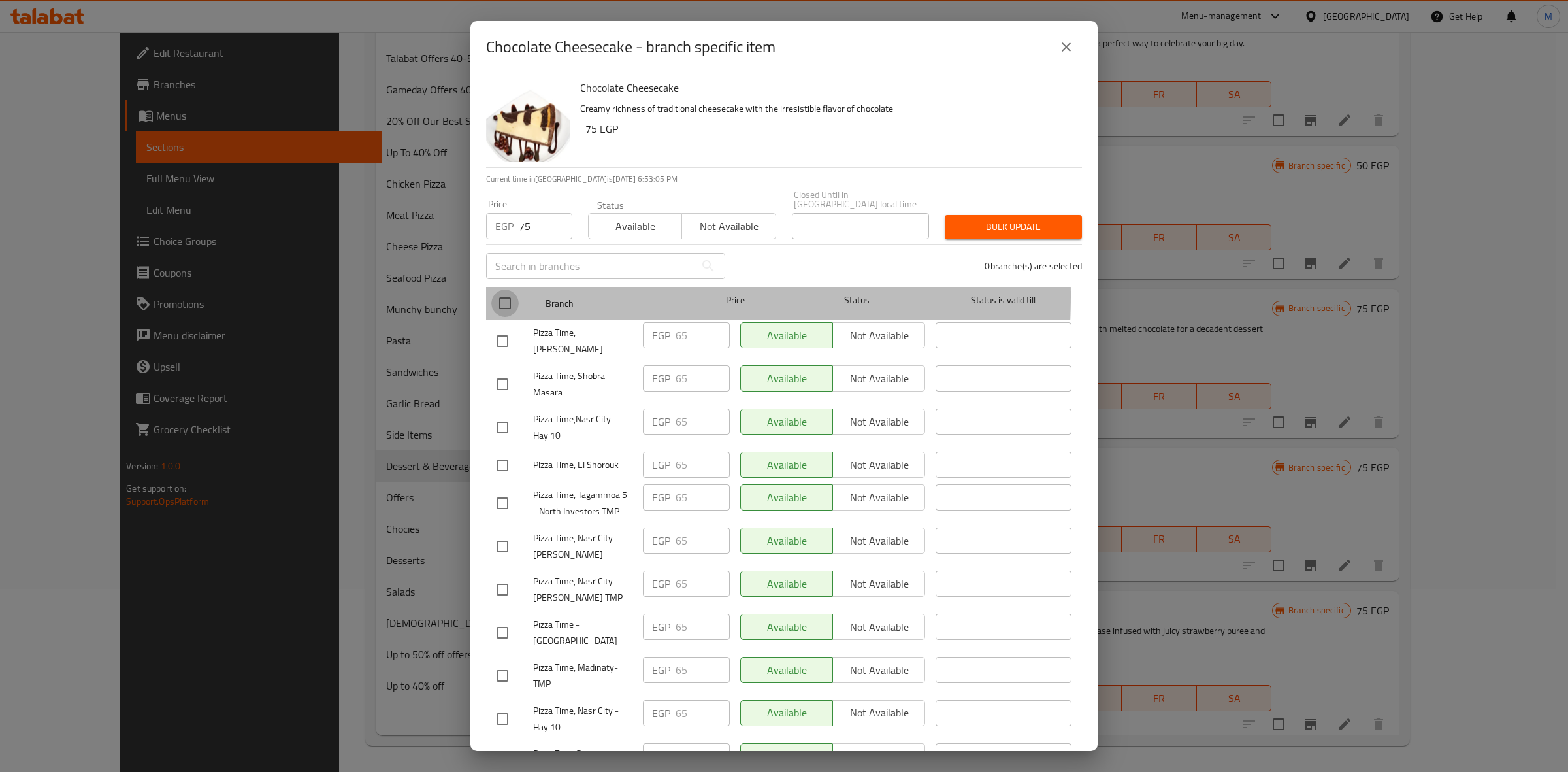
checkbox input "true"
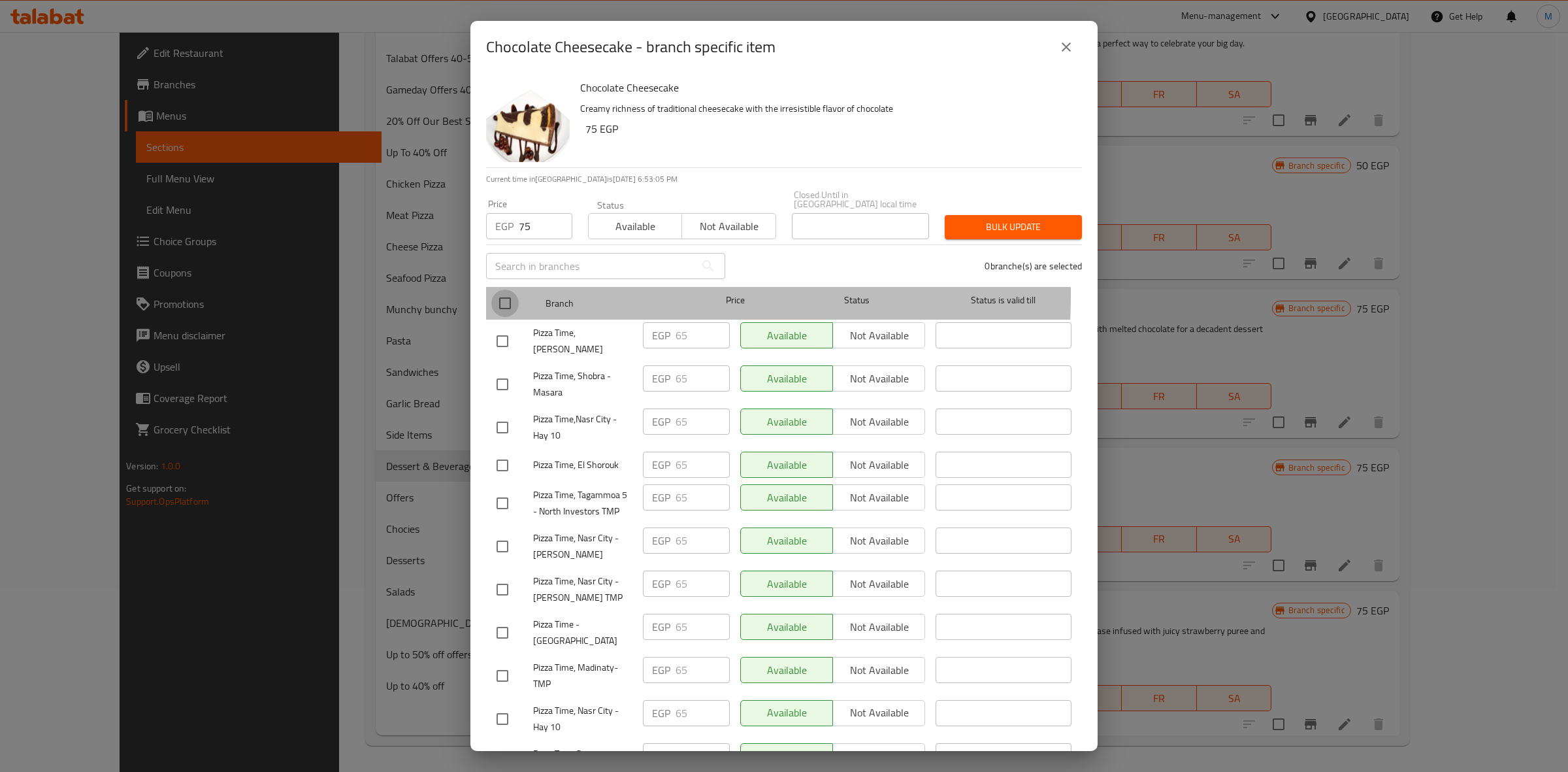
checkbox input "true"
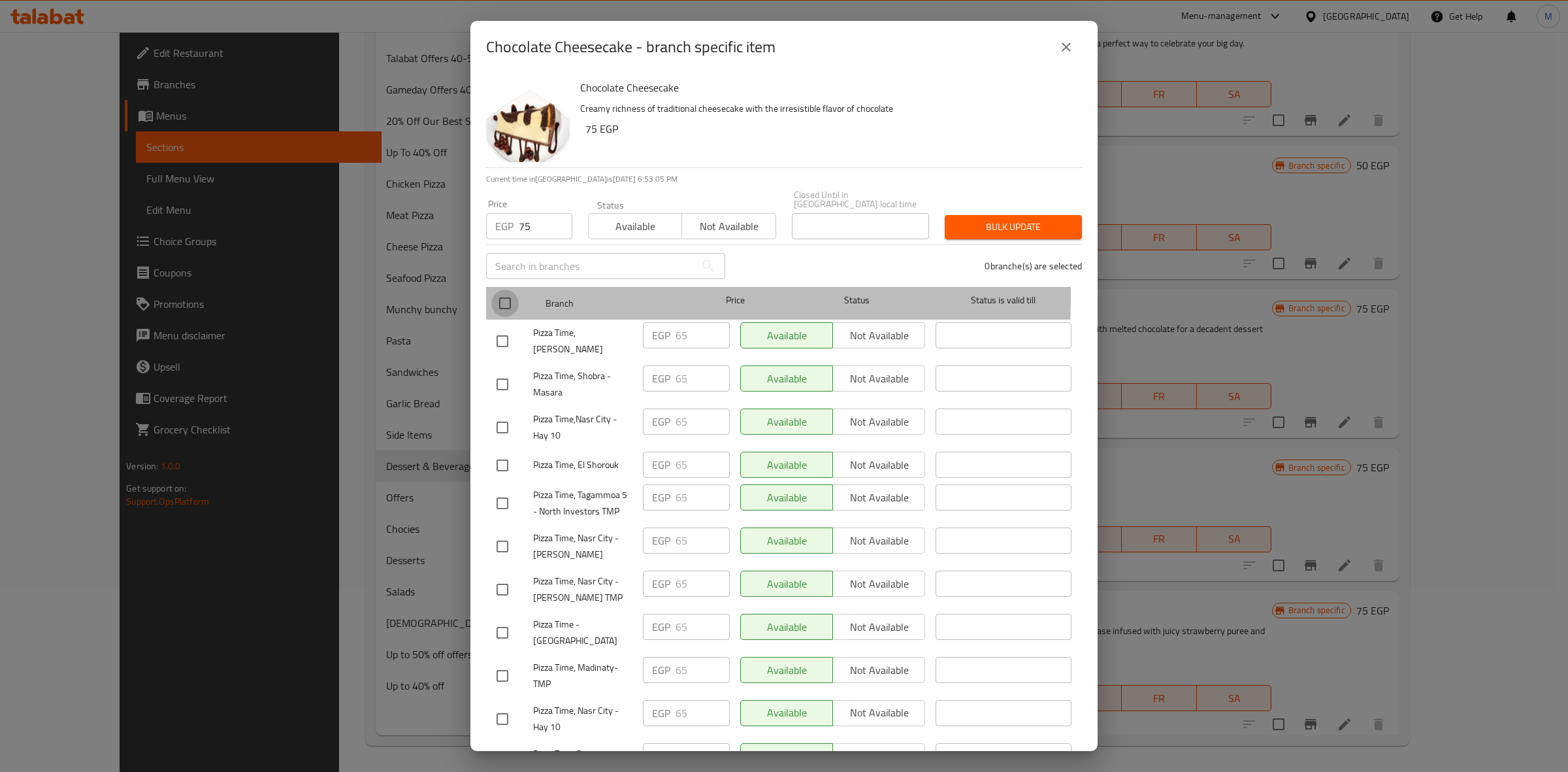
checkbox input "true"
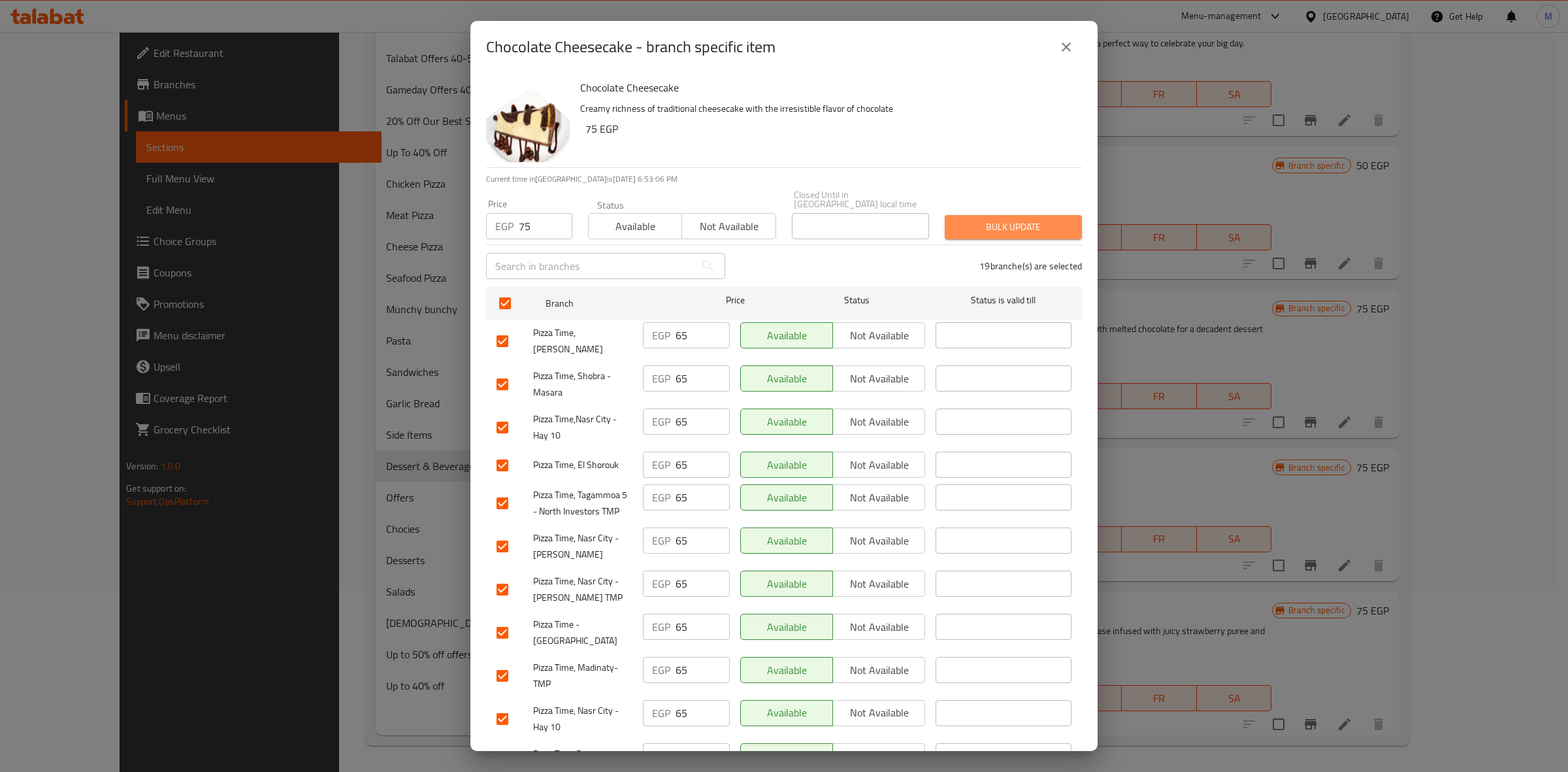
click at [1027, 219] on span "Bulk update" at bounding box center [1013, 226] width 116 height 16
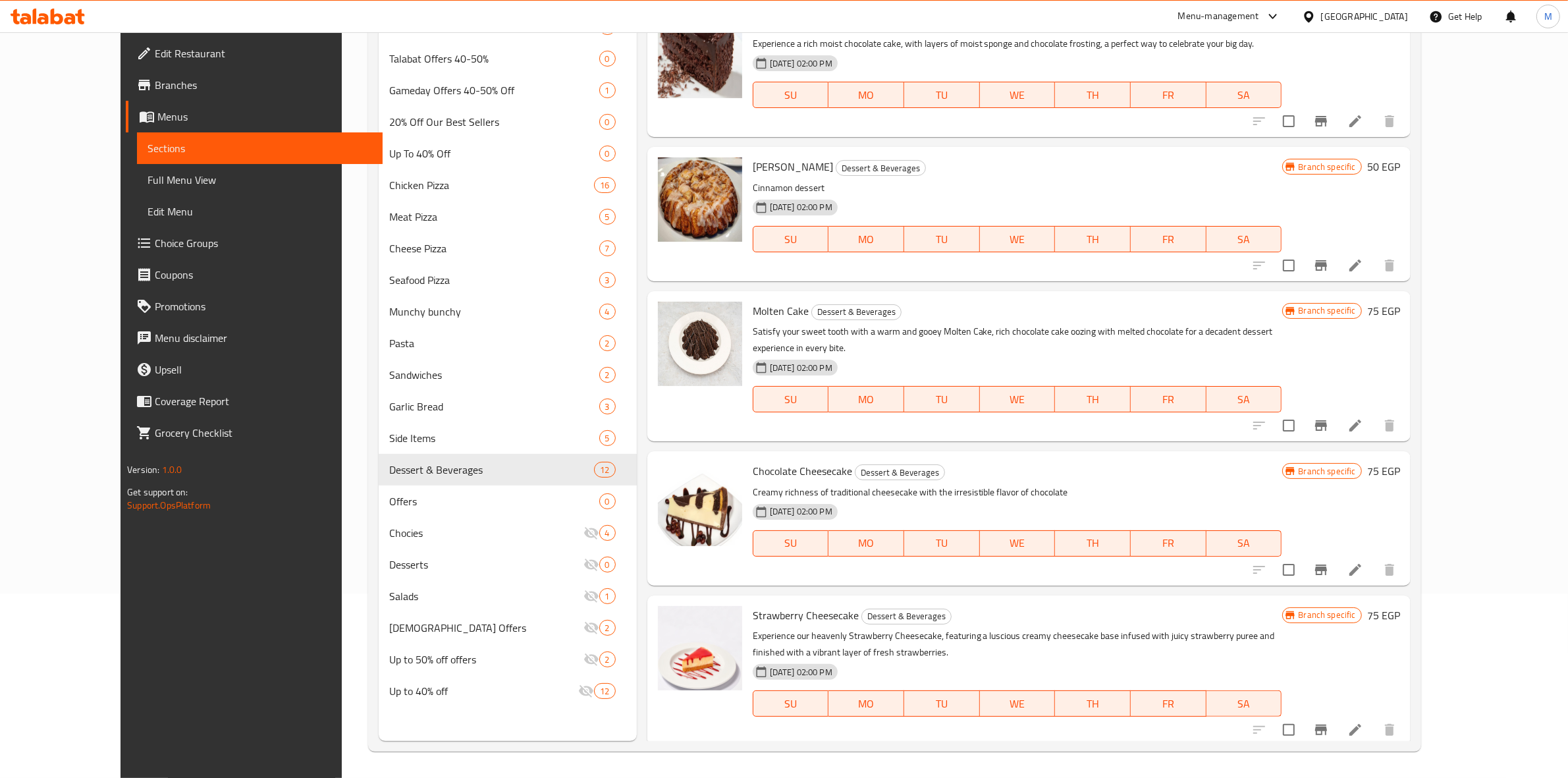
scroll to position [0, 0]
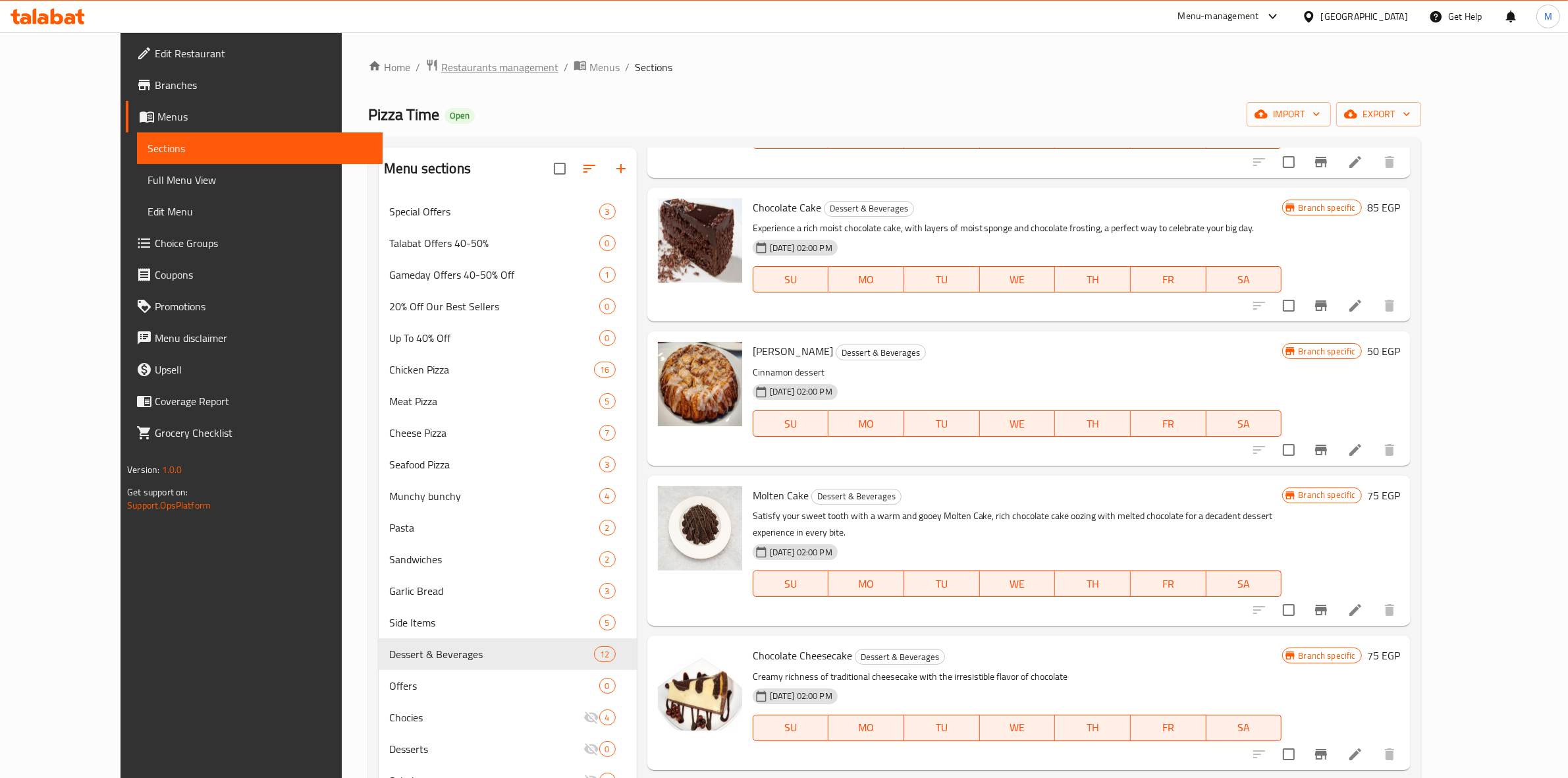
click at [441, 71] on span "Restaurants management" at bounding box center [500, 67] width 117 height 16
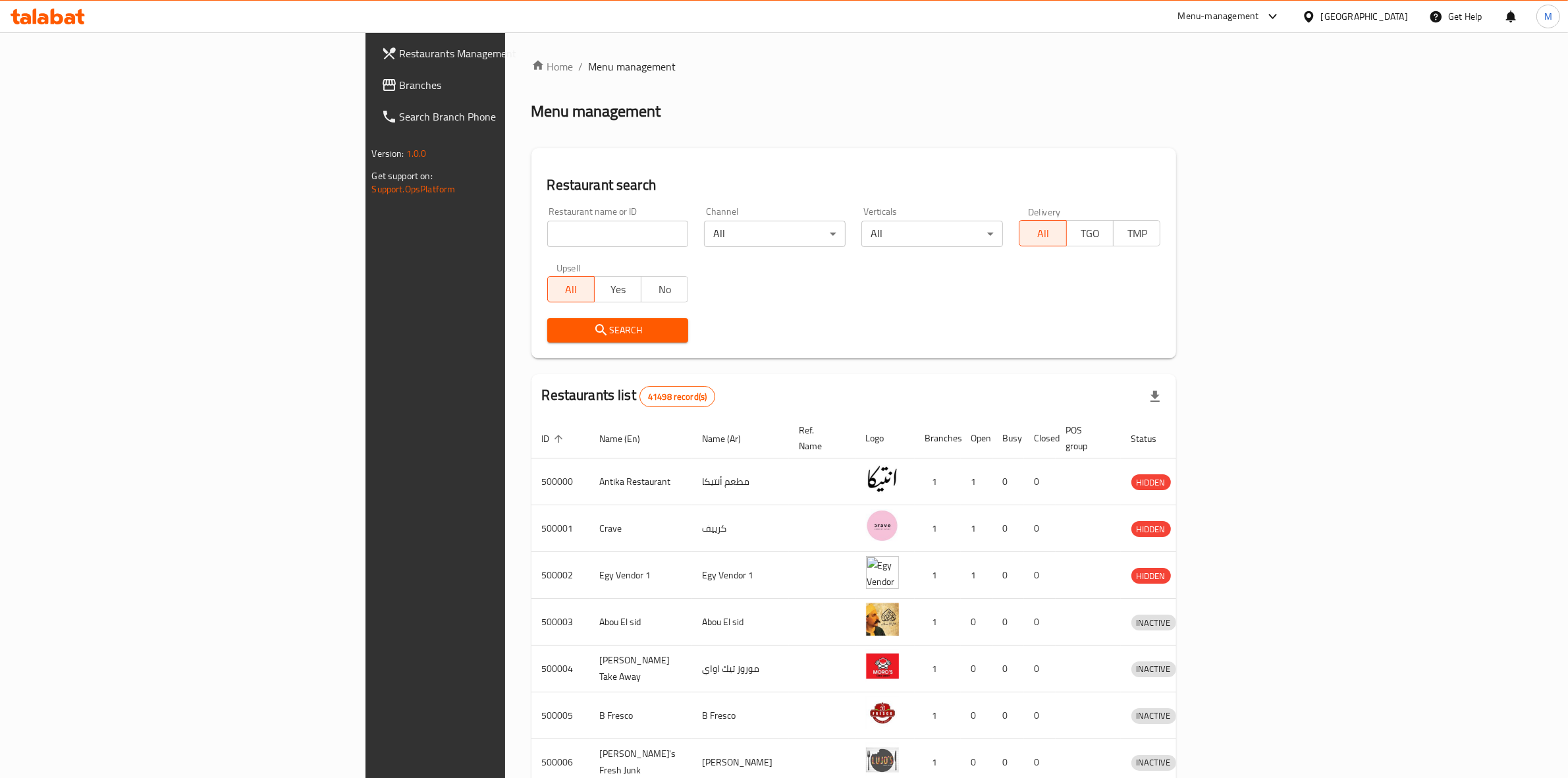
click at [400, 77] on span "Branches" at bounding box center [508, 85] width 217 height 16
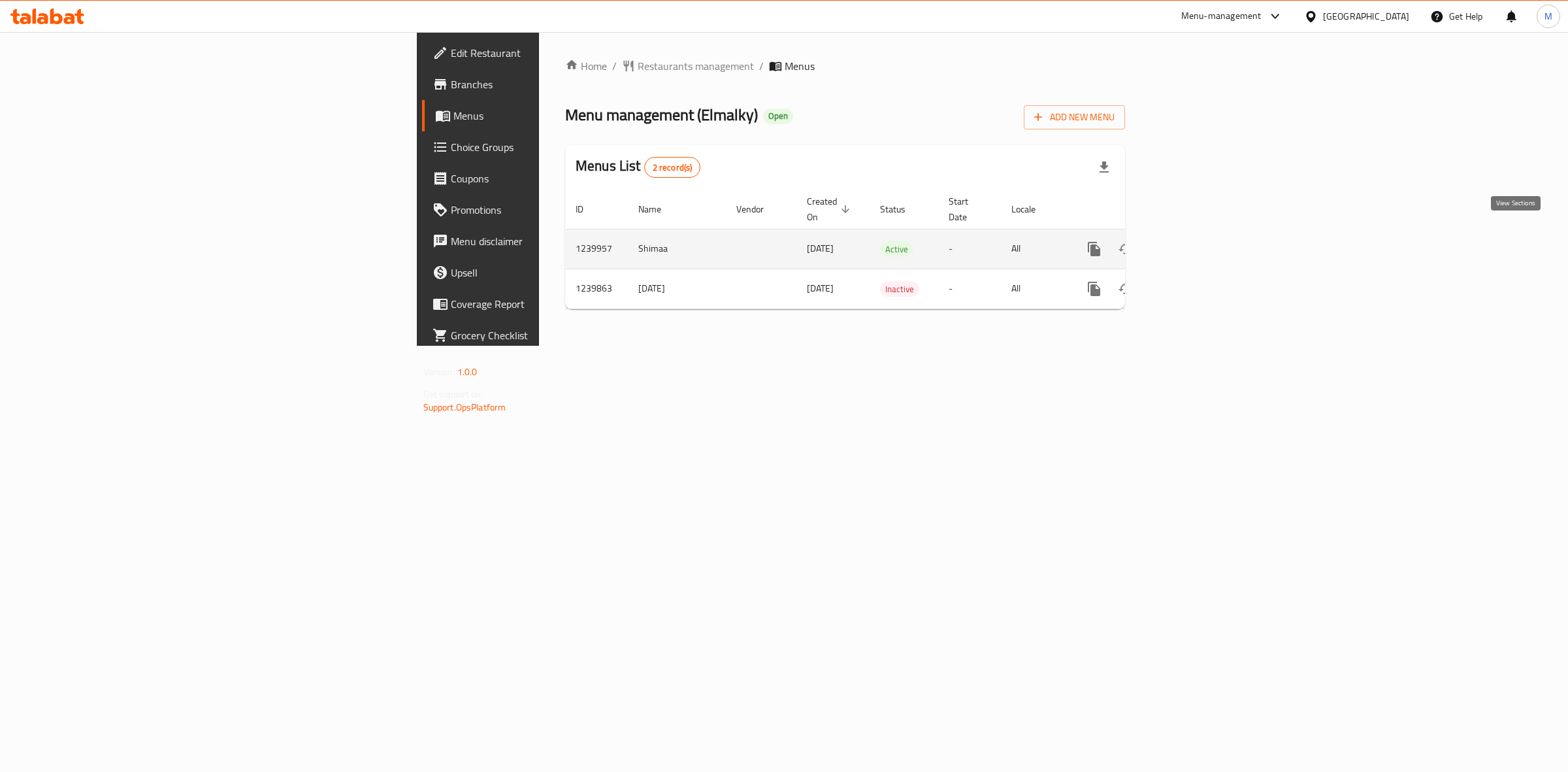
click at [1204, 241] on link "enhanced table" at bounding box center [1188, 248] width 31 height 31
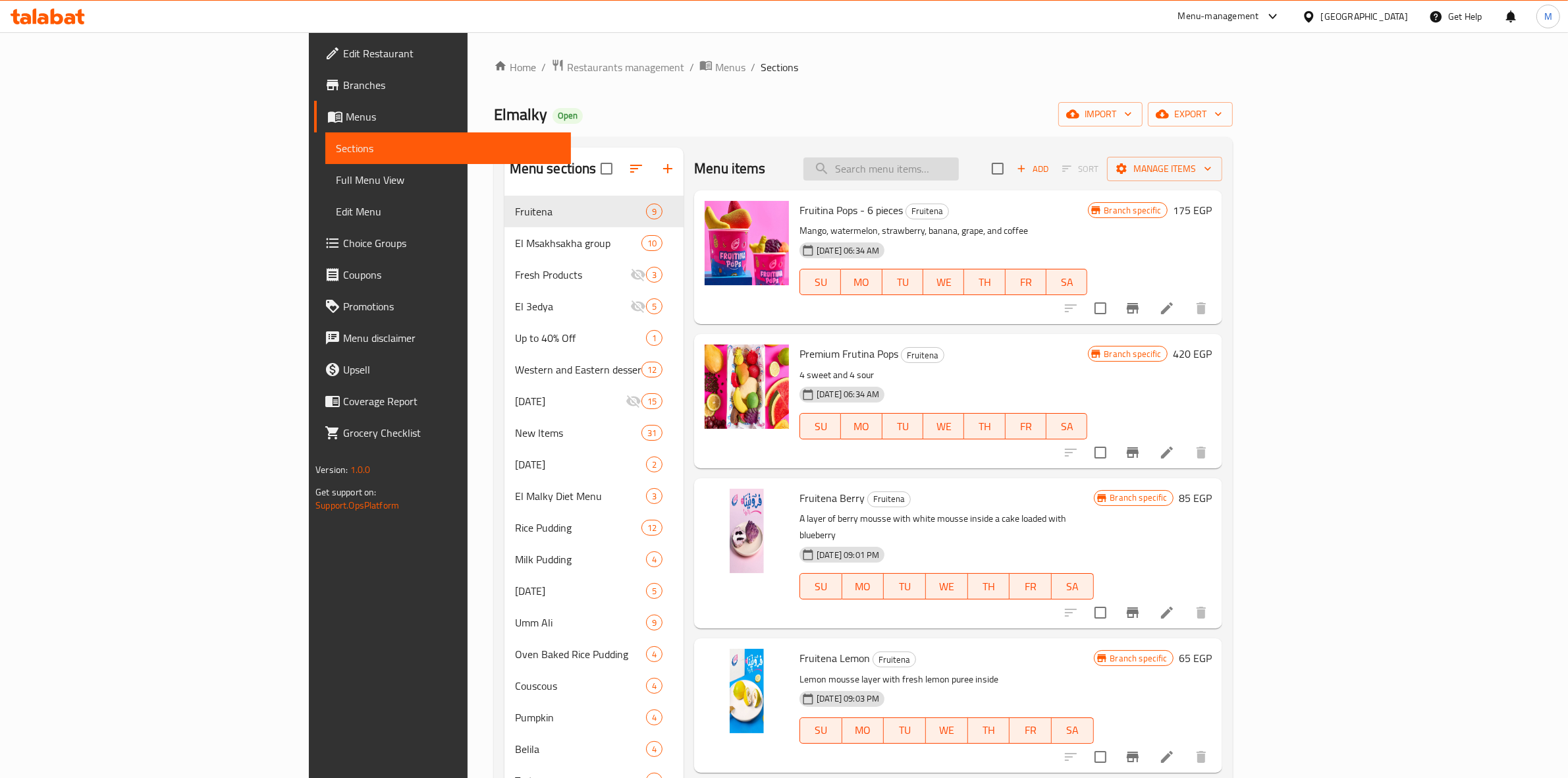
paste input "Lotus Mini Torte"
click at [959, 172] on input "Lotus Mini Torte" at bounding box center [881, 169] width 155 height 23
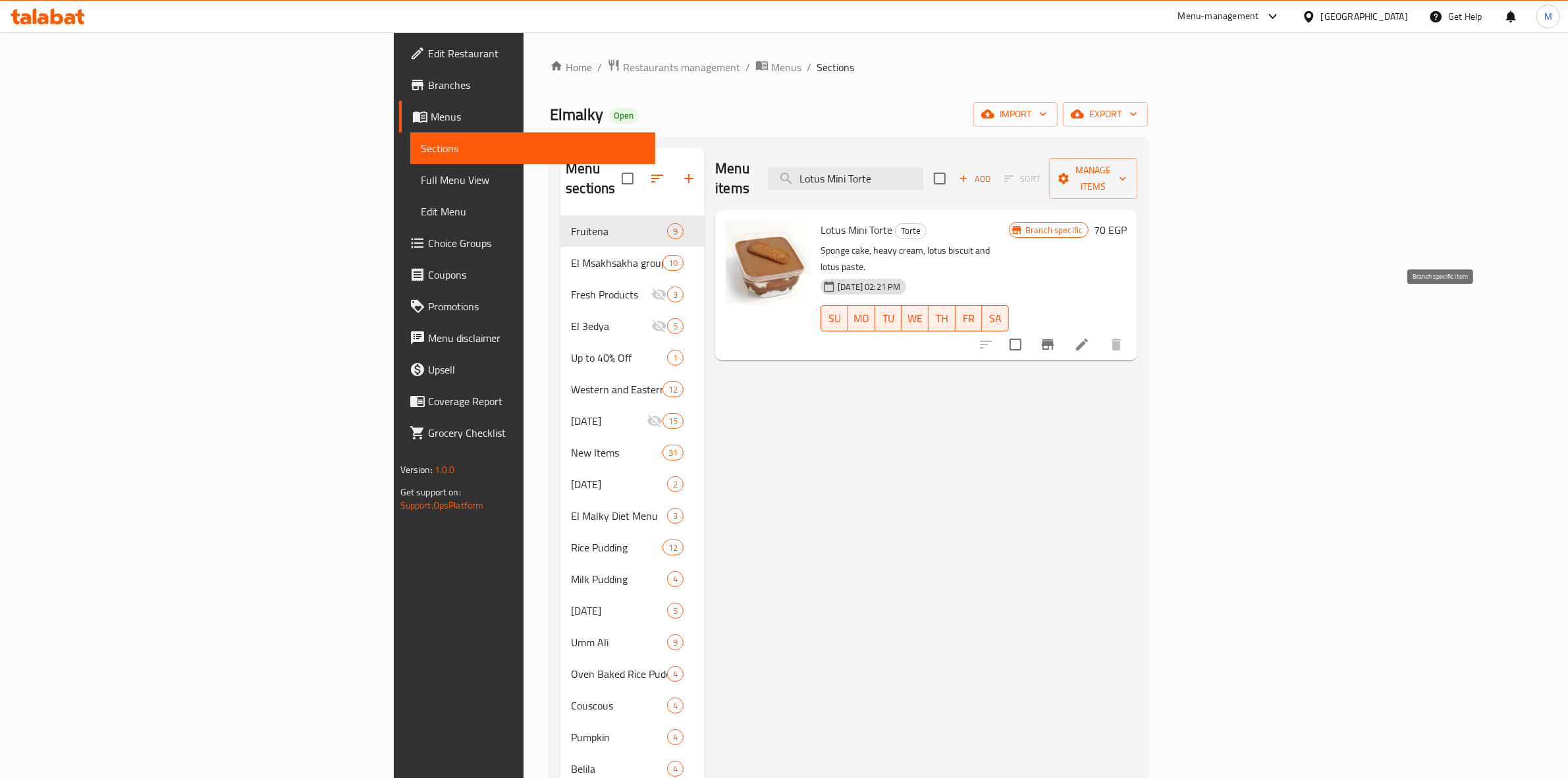
type input "Lotus Mini Torte"
click at [1056, 337] on icon "Branch-specific-item" at bounding box center [1048, 344] width 16 height 16
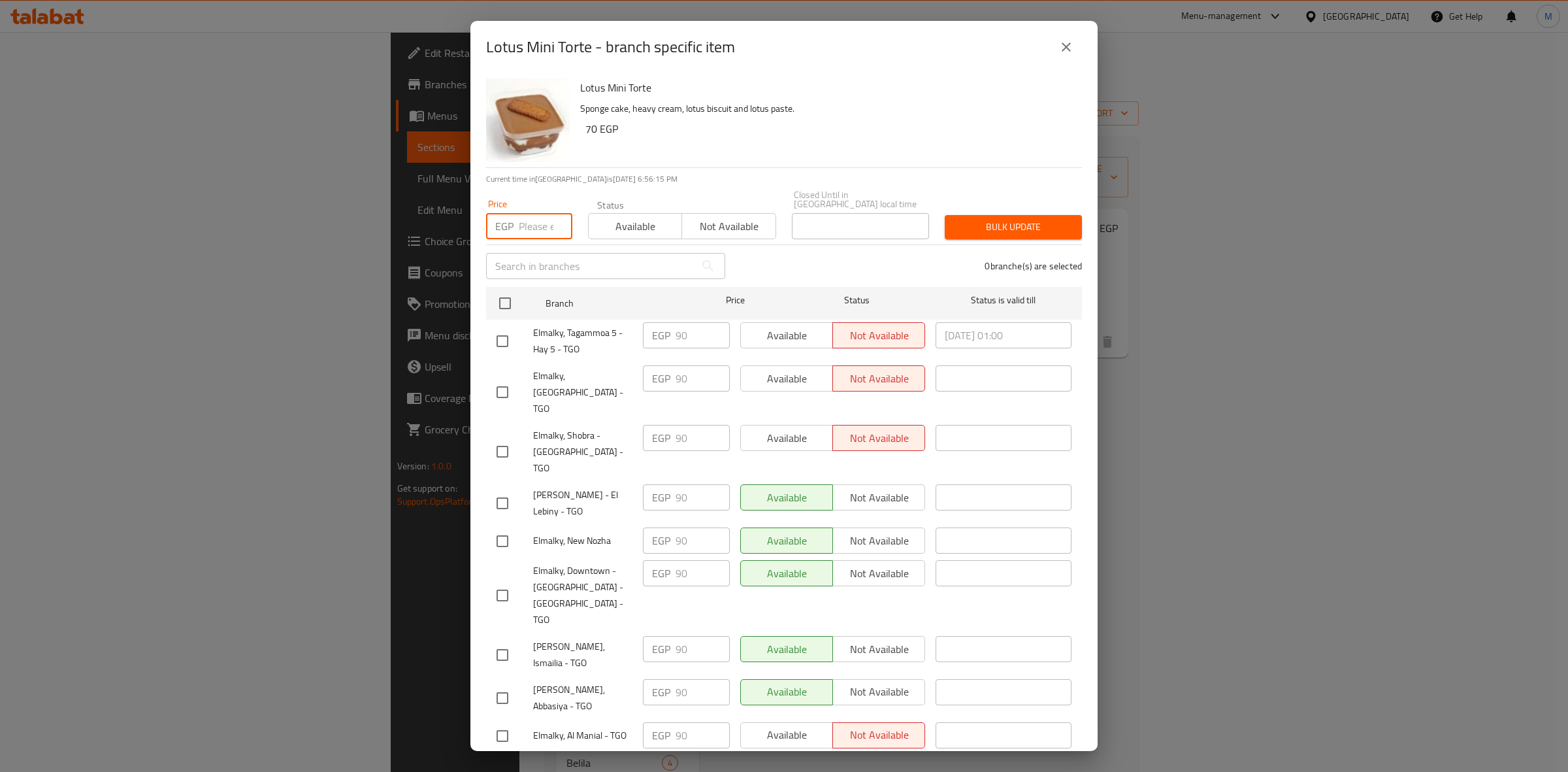
click at [539, 213] on input "number" at bounding box center [545, 226] width 54 height 26
type input "85"
click at [502, 299] on input "checkbox" at bounding box center [505, 303] width 28 height 28
checkbox input "true"
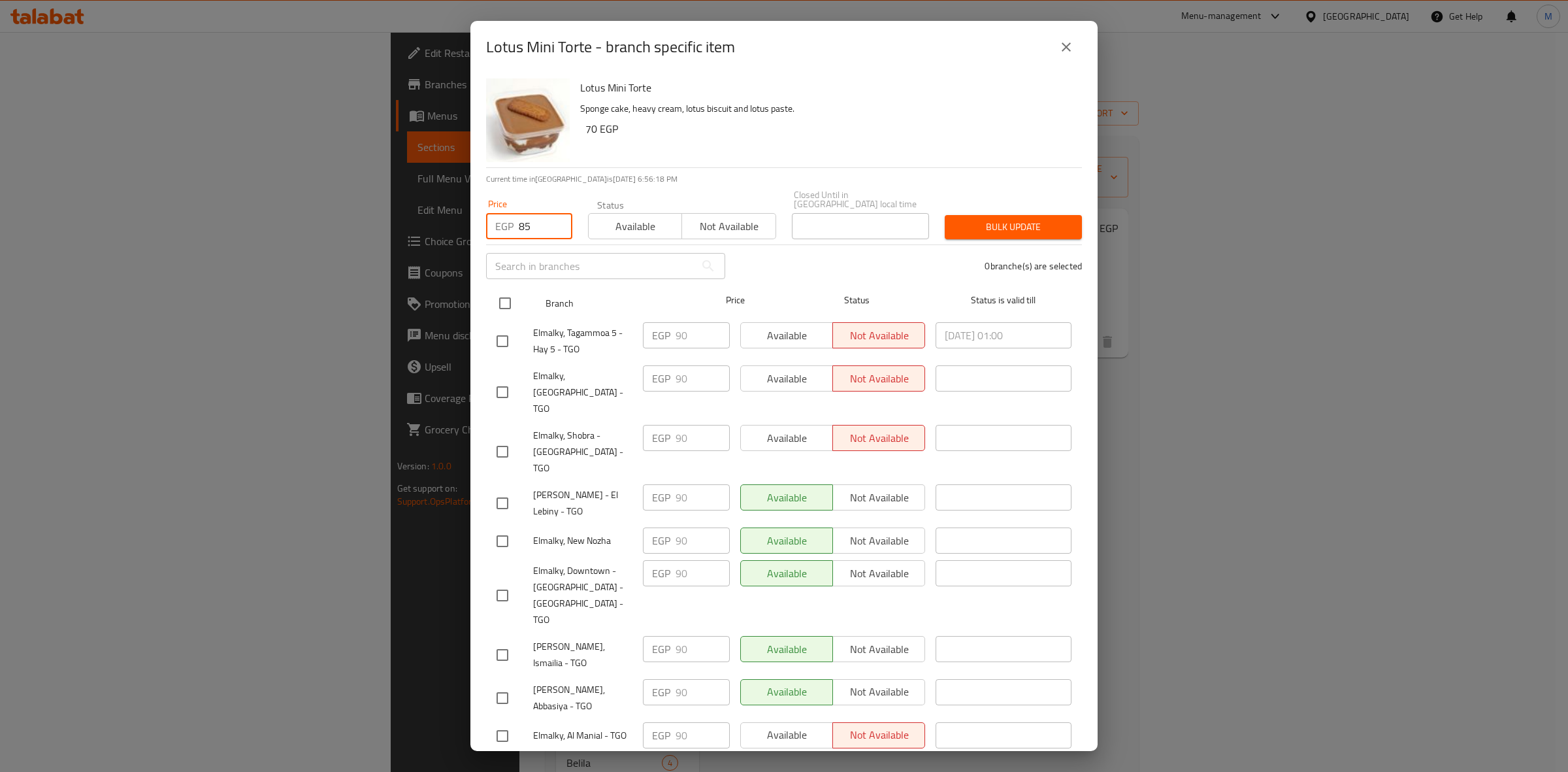
checkbox input "true"
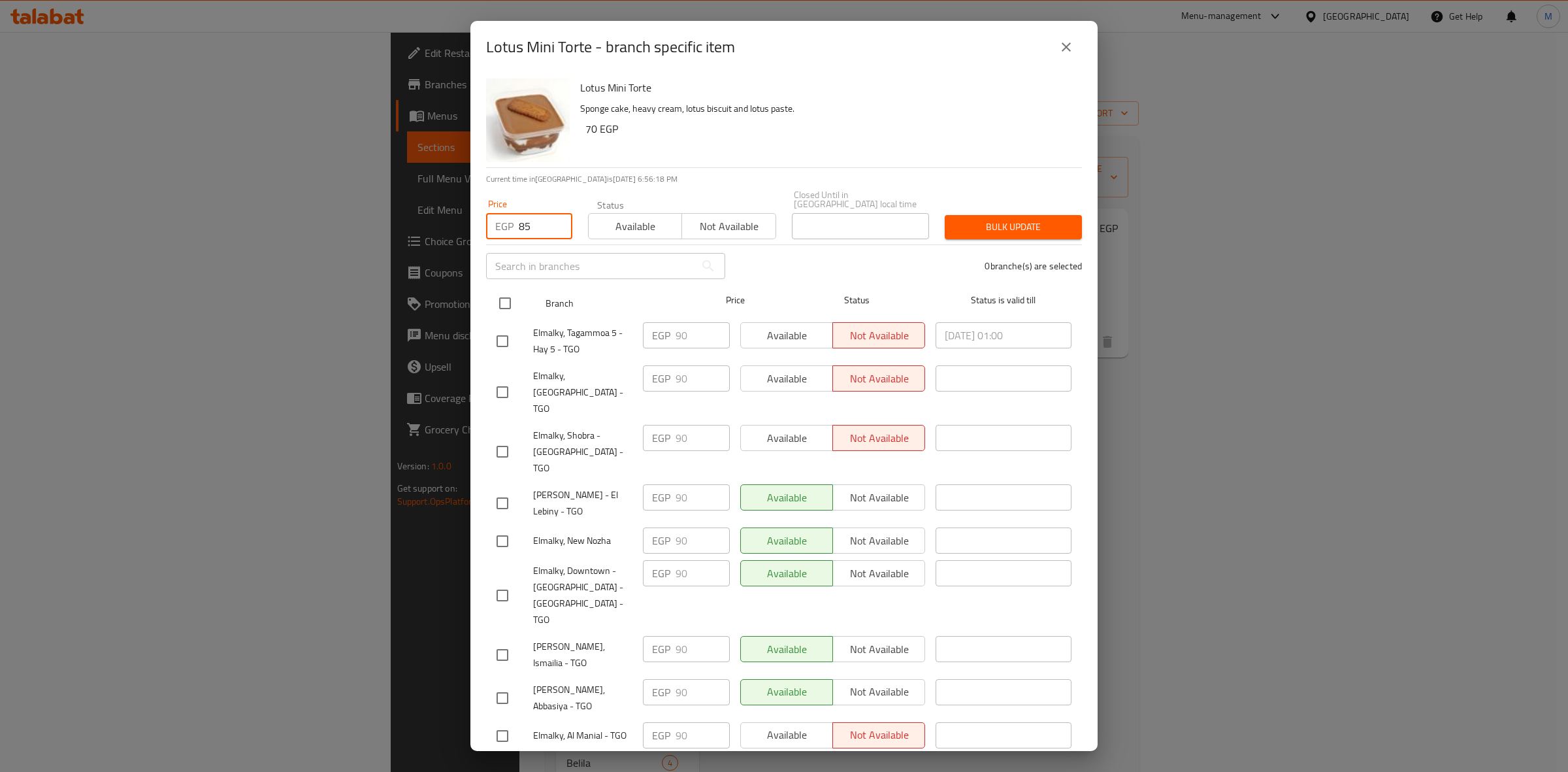
checkbox input "true"
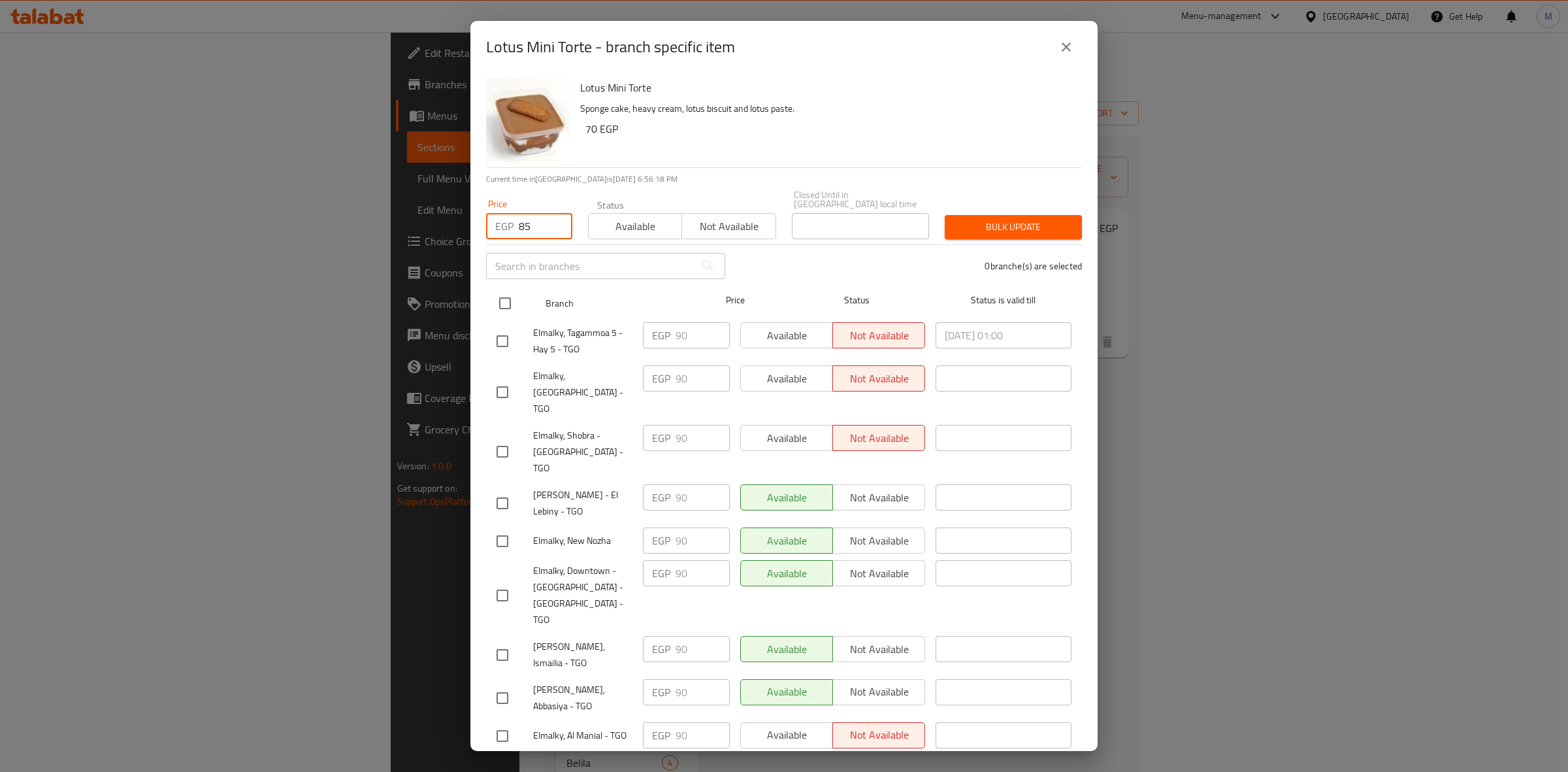
checkbox input "true"
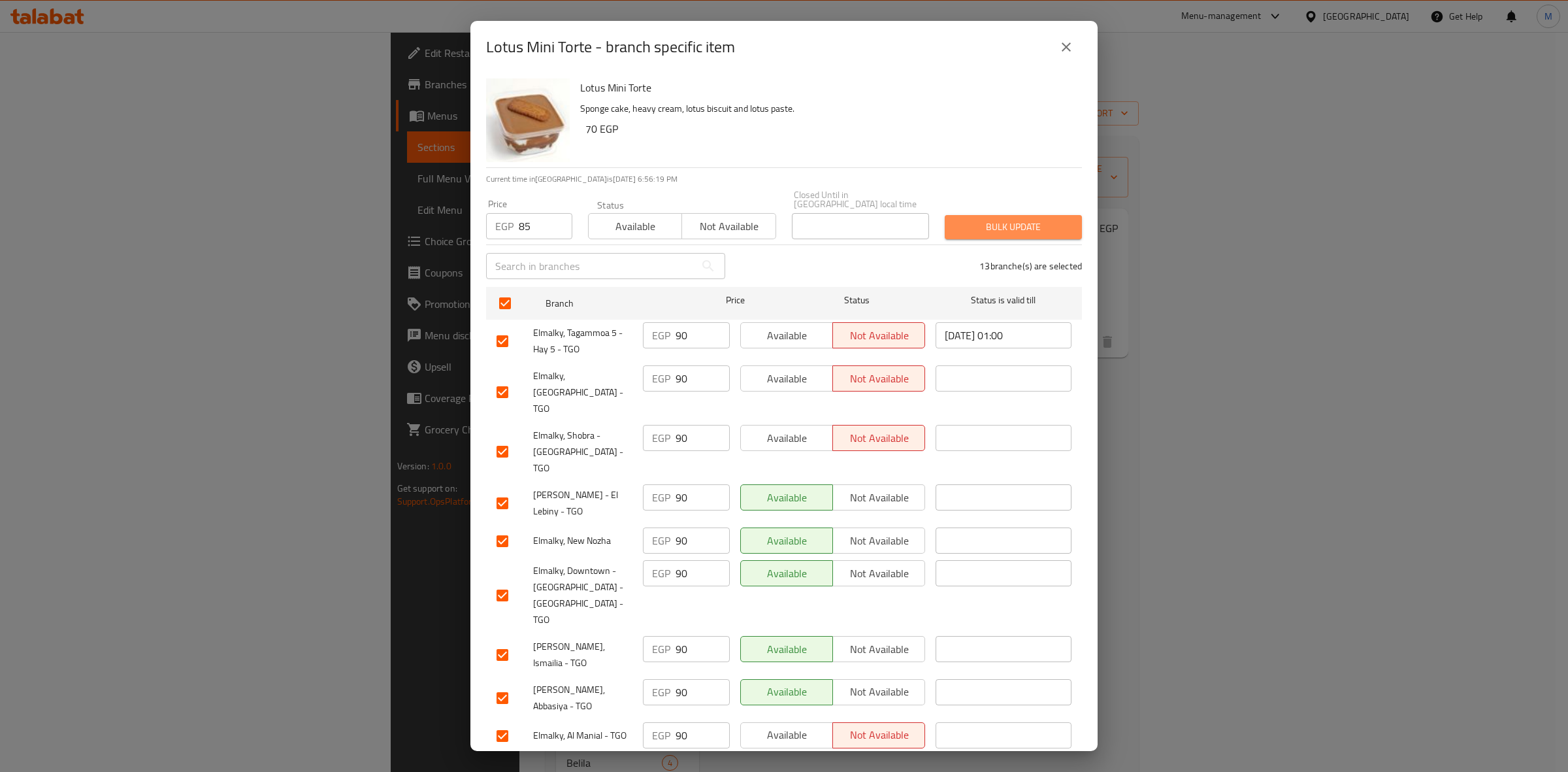
click at [1037, 219] on span "Bulk update" at bounding box center [1013, 226] width 116 height 16
